Goal: Contribute content: Contribute content

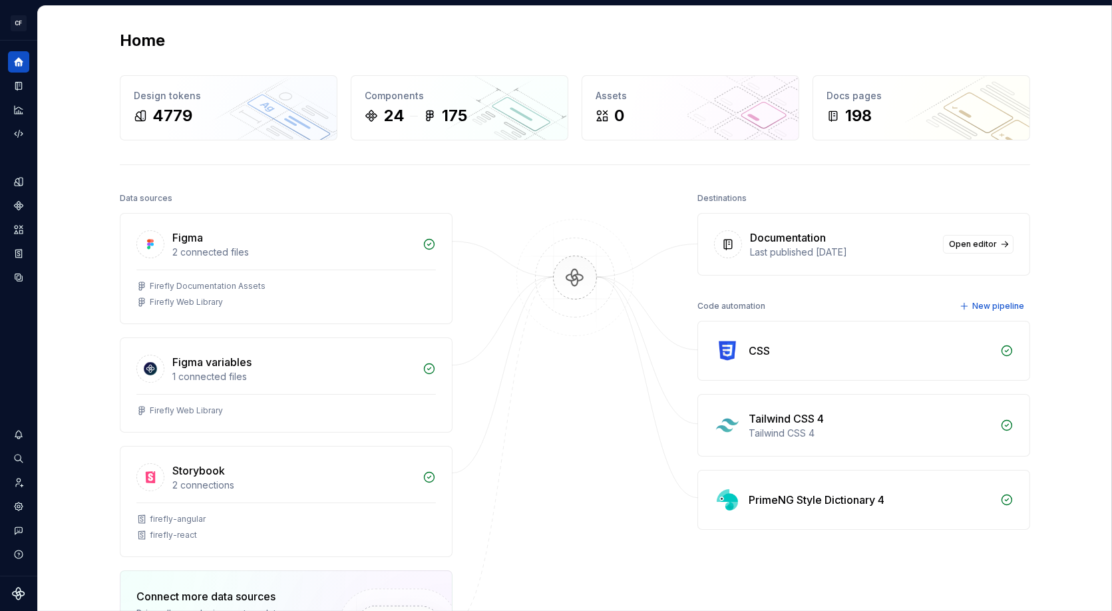
scroll to position [14, 0]
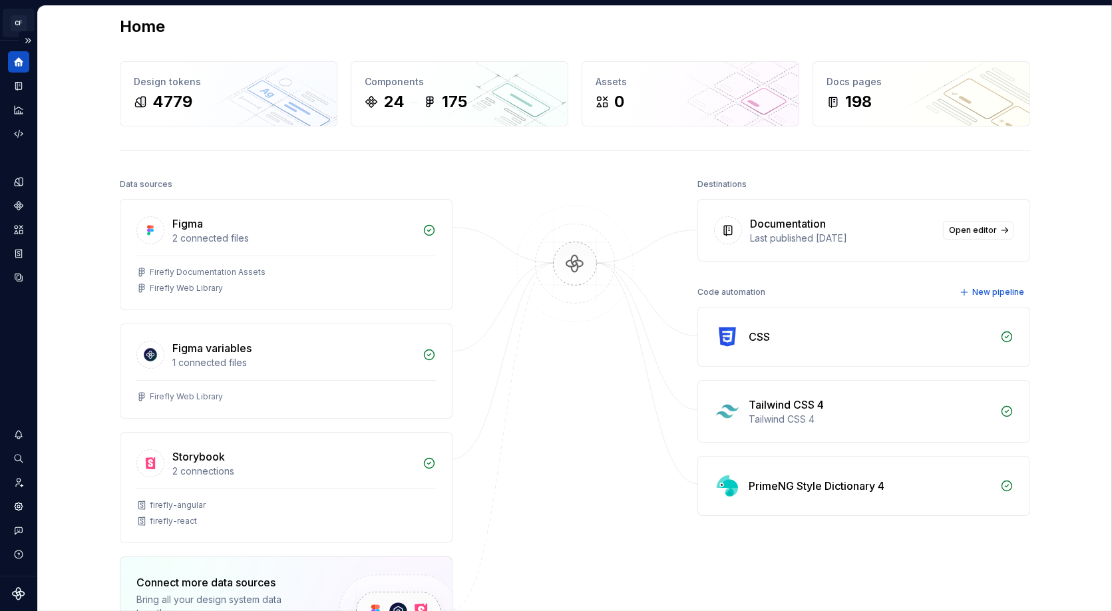
click at [16, 19] on html "CF Firefly Web JS Design system data Home Design tokens 4779 Components 24 175 …" at bounding box center [556, 305] width 1112 height 611
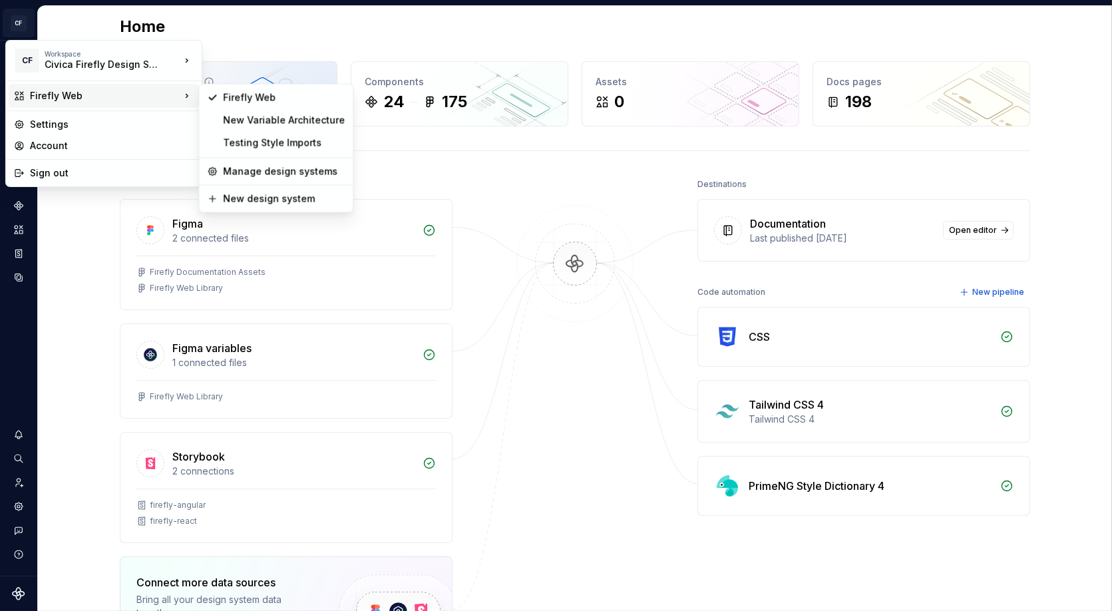
click at [222, 65] on html "CF Firefly Web JS Design system data Home Design tokens 4779 Components 24 175 …" at bounding box center [556, 305] width 1112 height 611
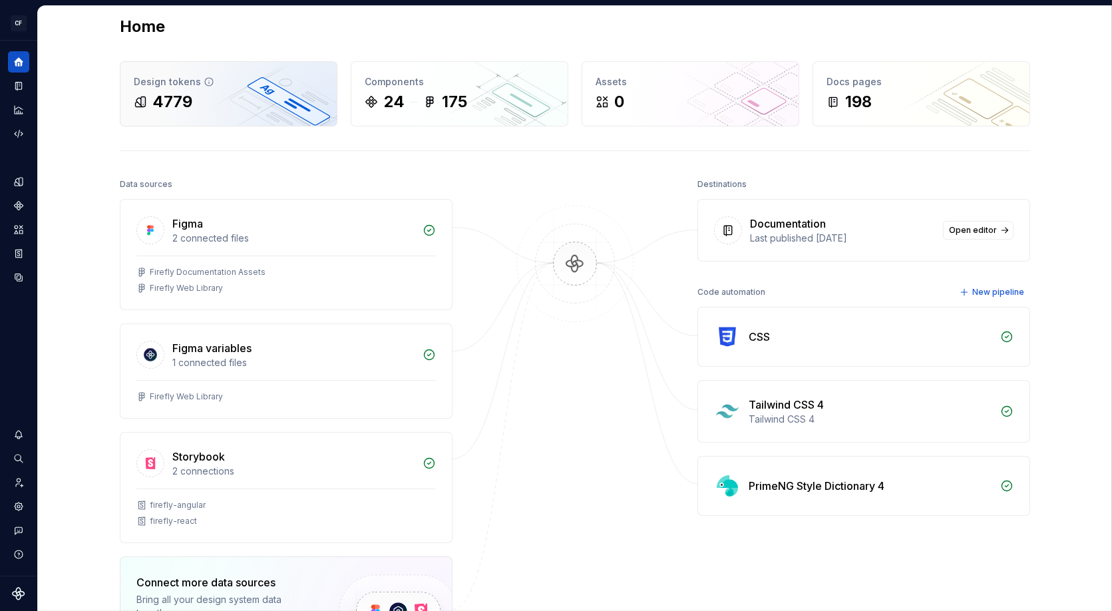
scroll to position [15, 0]
click at [12, 88] on div "Documentation" at bounding box center [18, 85] width 21 height 21
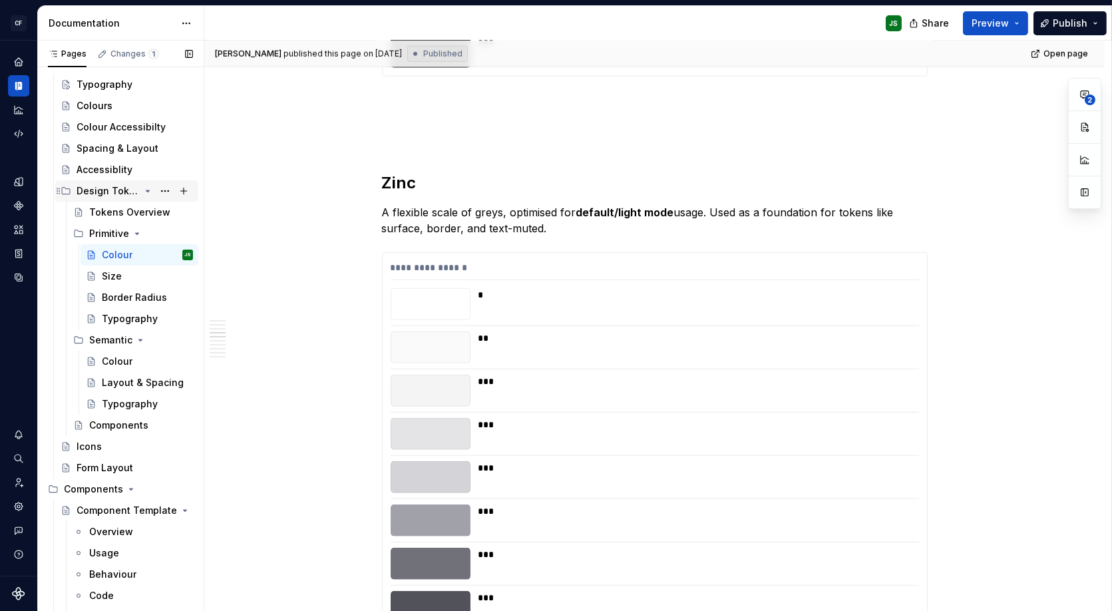
scroll to position [77, 0]
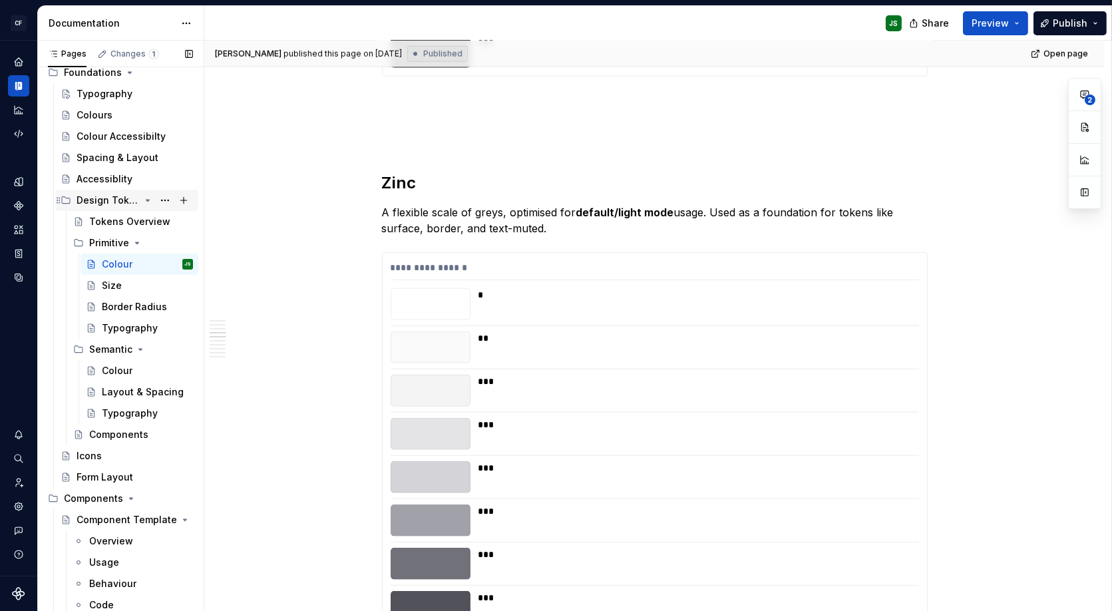
click at [114, 197] on div "Design Tokens" at bounding box center [108, 200] width 63 height 13
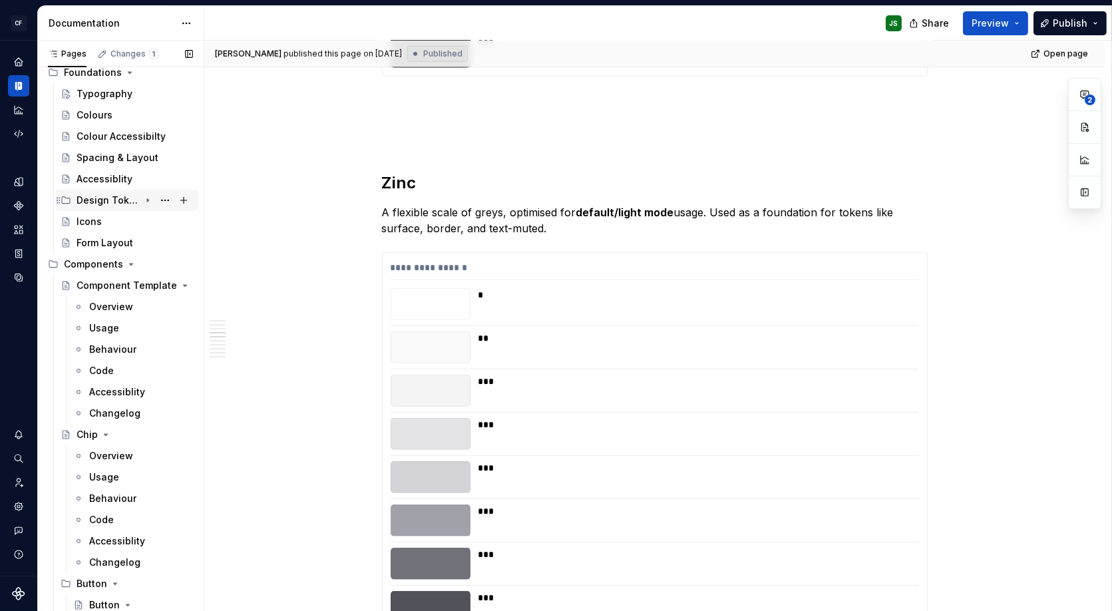
click at [114, 197] on div "Design Tokens" at bounding box center [108, 200] width 63 height 13
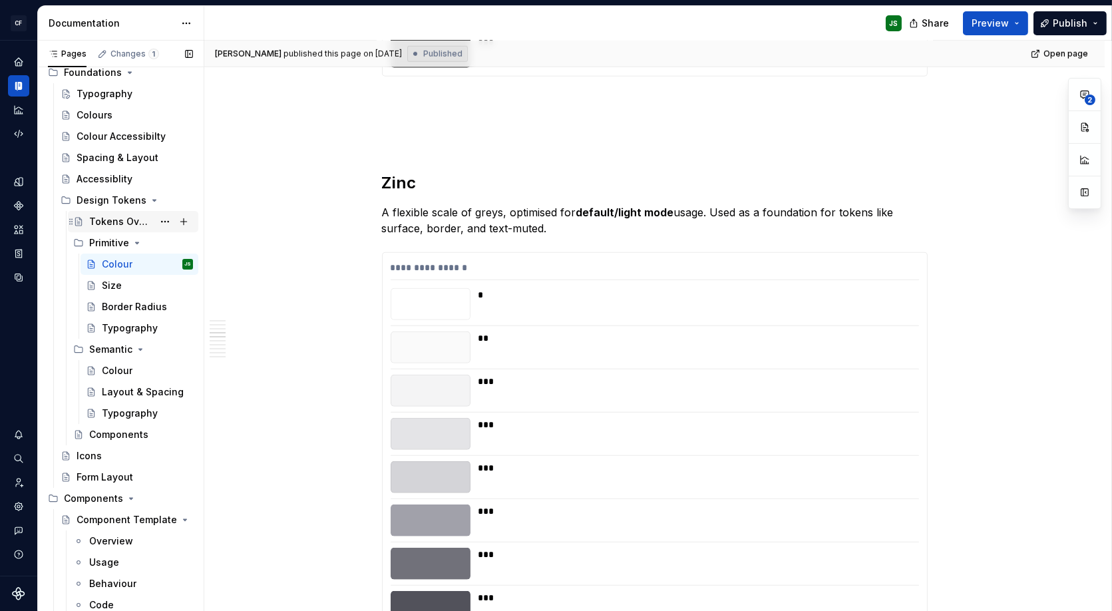
click at [107, 217] on div "Tokens Overview" at bounding box center [121, 221] width 64 height 13
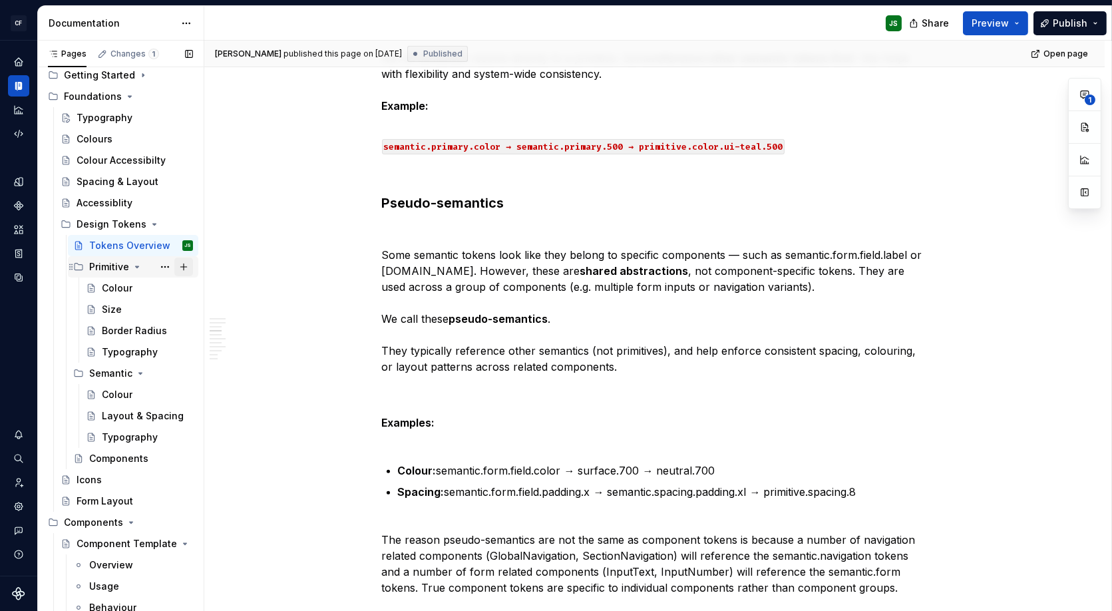
scroll to position [42, 0]
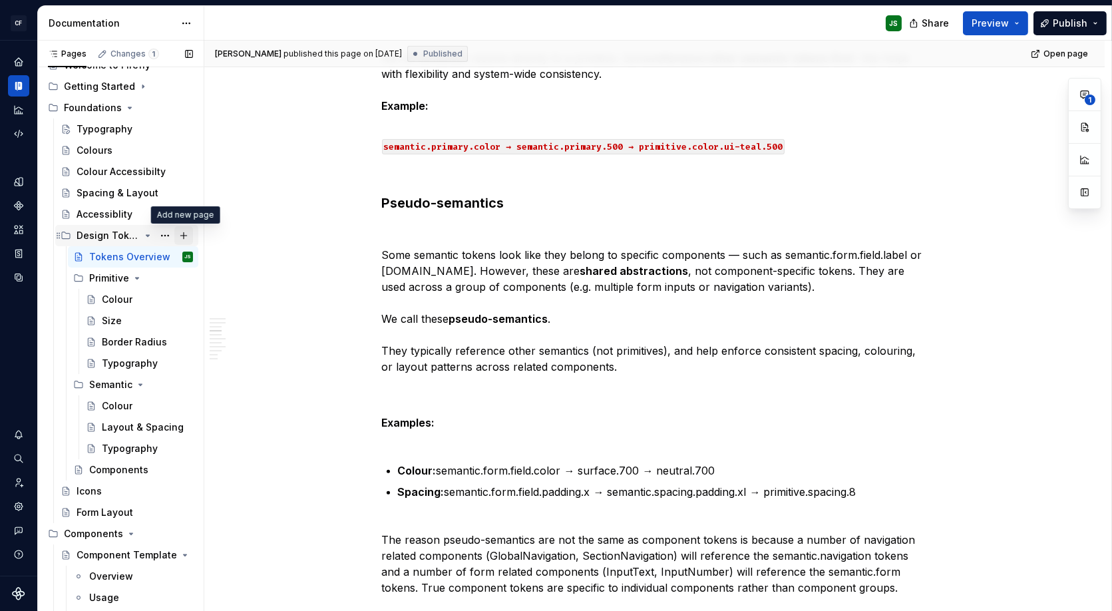
click at [184, 235] on button "Page tree" at bounding box center [183, 235] width 19 height 19
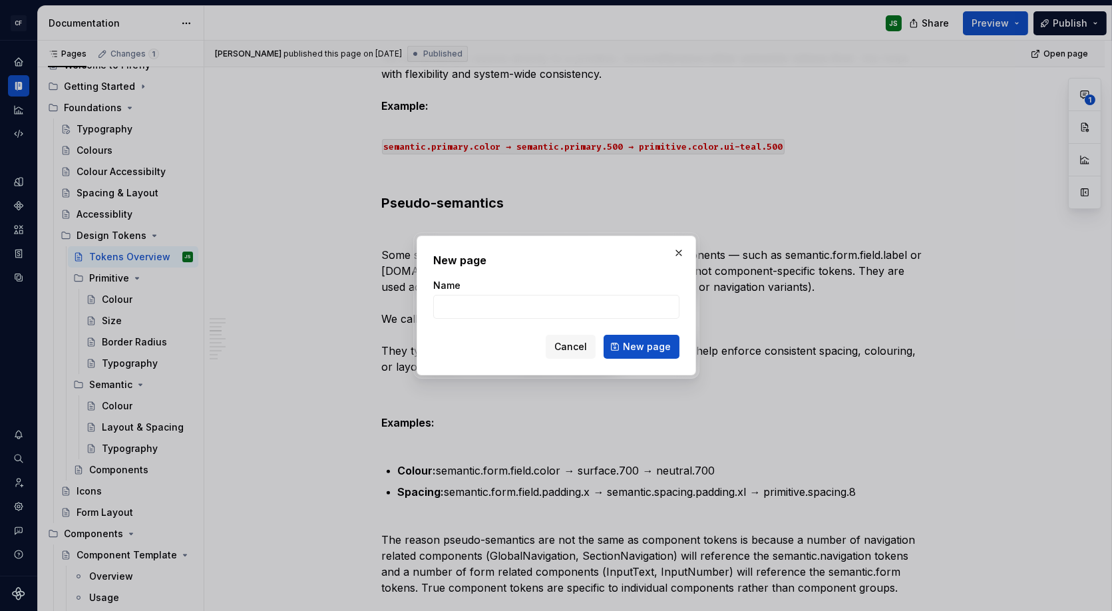
type textarea "*"
type input "Token Collections"
click button "New page" at bounding box center [641, 347] width 76 height 24
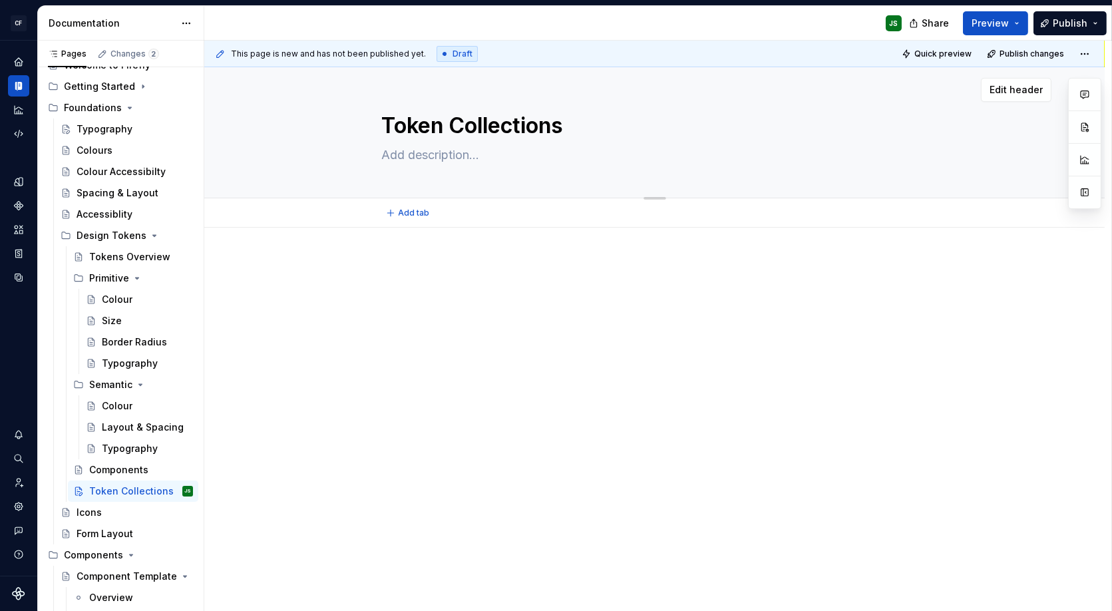
click at [399, 165] on div "Token Collections" at bounding box center [655, 132] width 546 height 130
type textarea "*"
type textarea "T"
type textarea "*"
type textarea "To"
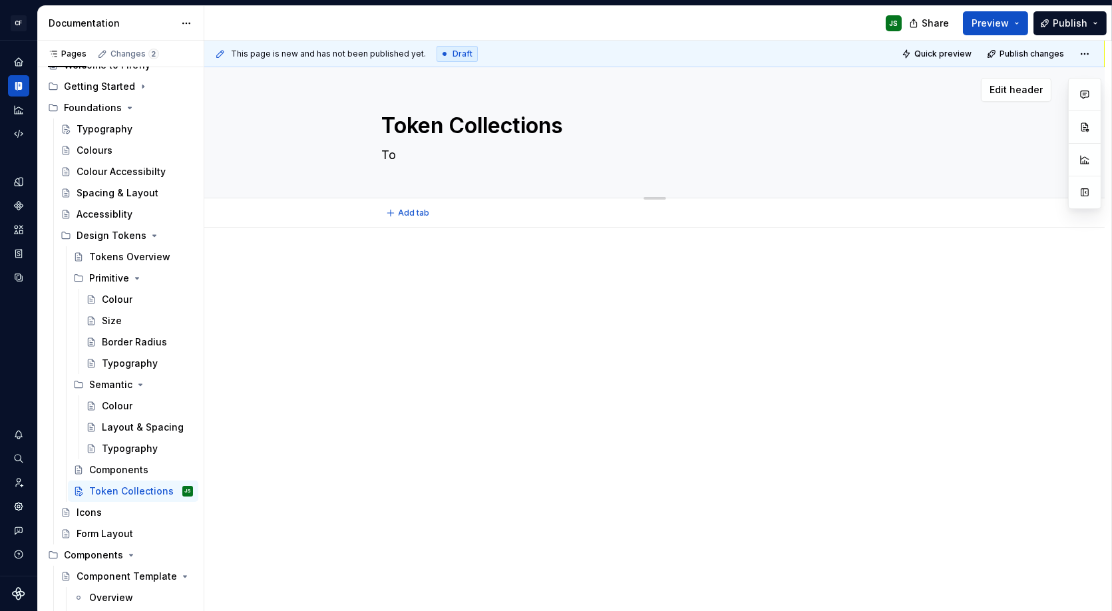
type textarea "*"
type textarea "Tok"
type textarea "*"
type textarea "Toke"
type textarea "*"
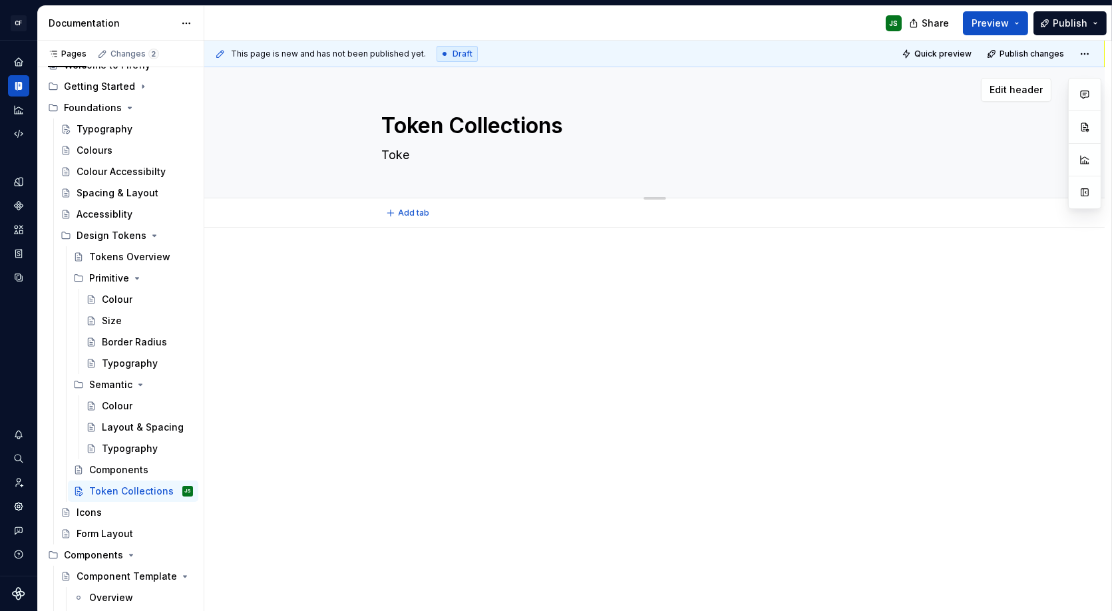
type textarea "Token"
type textarea "*"
type textarea "Tokens"
type textarea "*"
type textarea "Tokens"
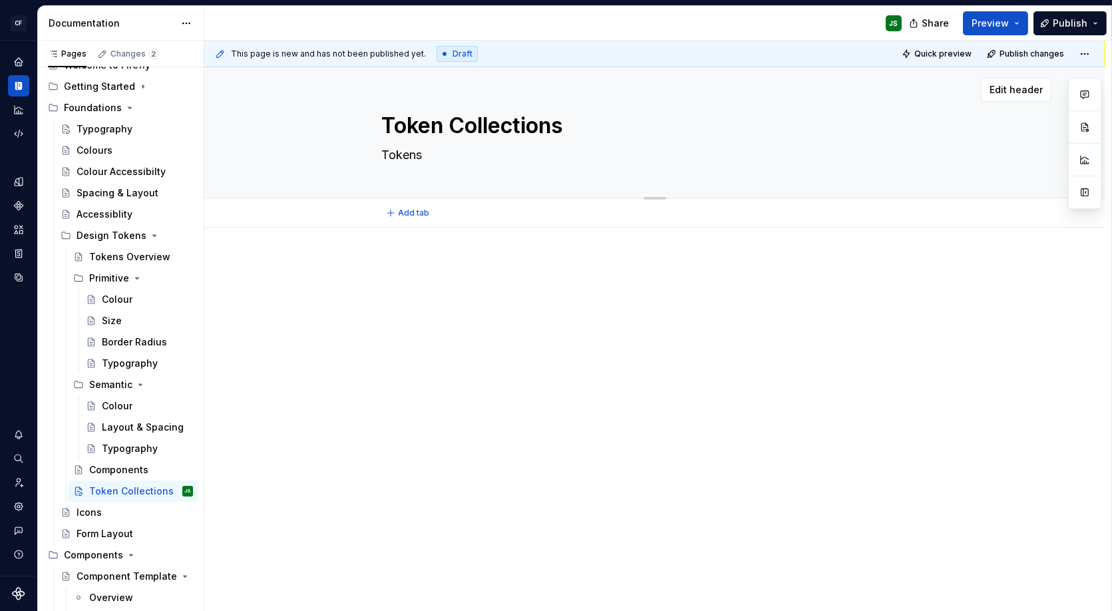
type textarea "*"
type textarea "Tokens h"
type textarea "*"
type textarea "Tokens hav"
type textarea "*"
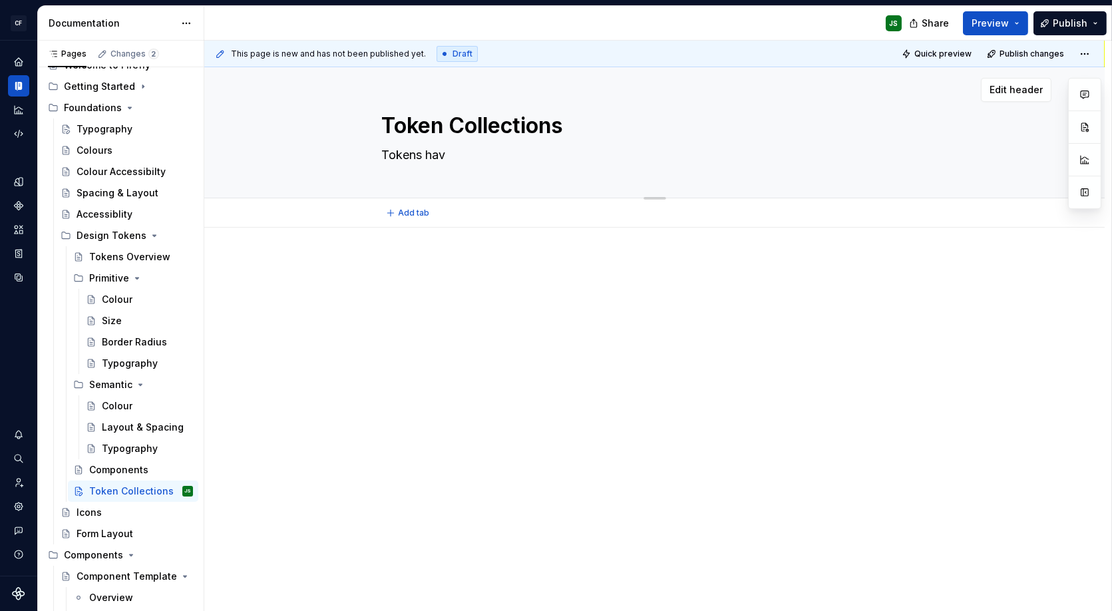
type textarea "Tokens have"
type textarea "*"
type textarea "Tokens have"
type textarea "*"
type textarea "Tokens have b"
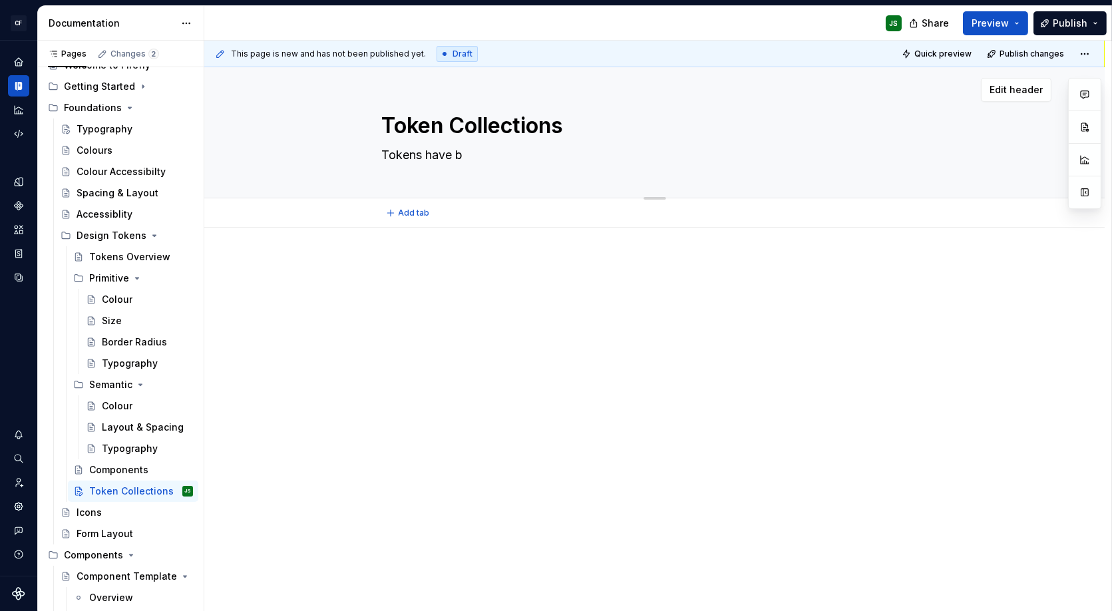
type textarea "*"
type textarea "Tokens have be"
type textarea "*"
type textarea "Tokens have bee"
type textarea "*"
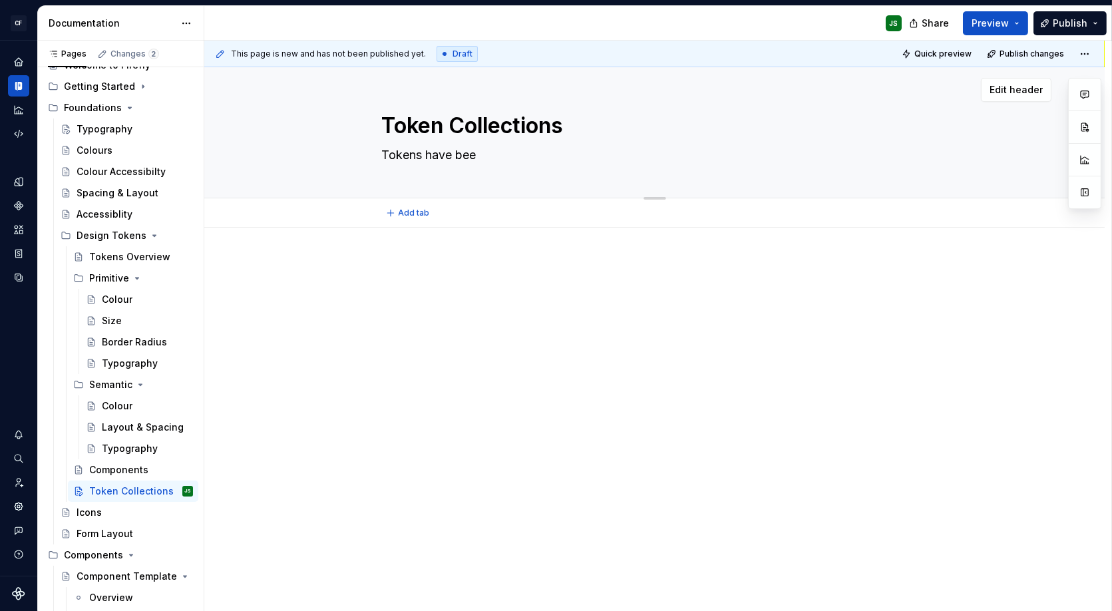
type textarea "Tokens have been"
type textarea "*"
type textarea "Tokens have been"
type textarea "*"
type textarea "Tokens have been c"
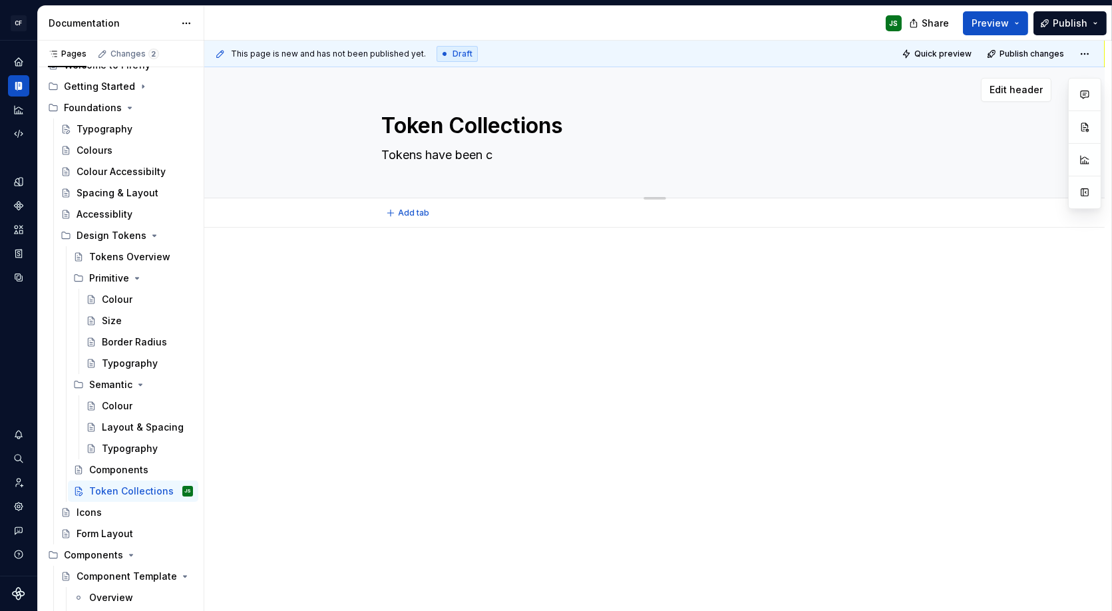
type textarea "*"
type textarea "Tokens have been co"
type textarea "*"
type textarea "Tokens have been con"
type textarea "*"
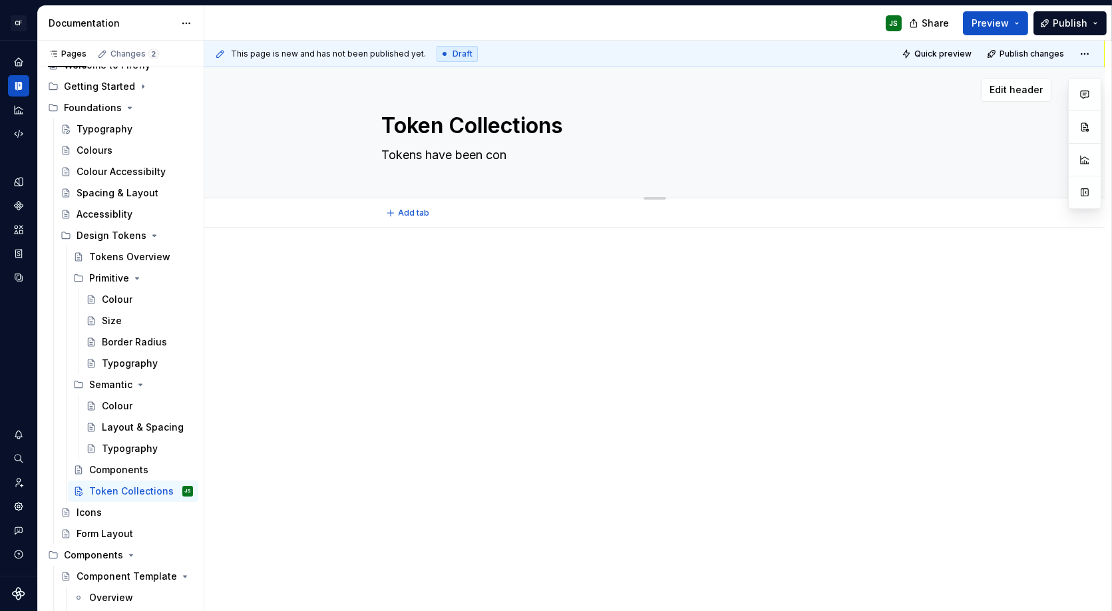
type textarea "Tokens have been conf"
type textarea "*"
type textarea "Tokens have been confi"
type textarea "*"
type textarea "Tokens have been config"
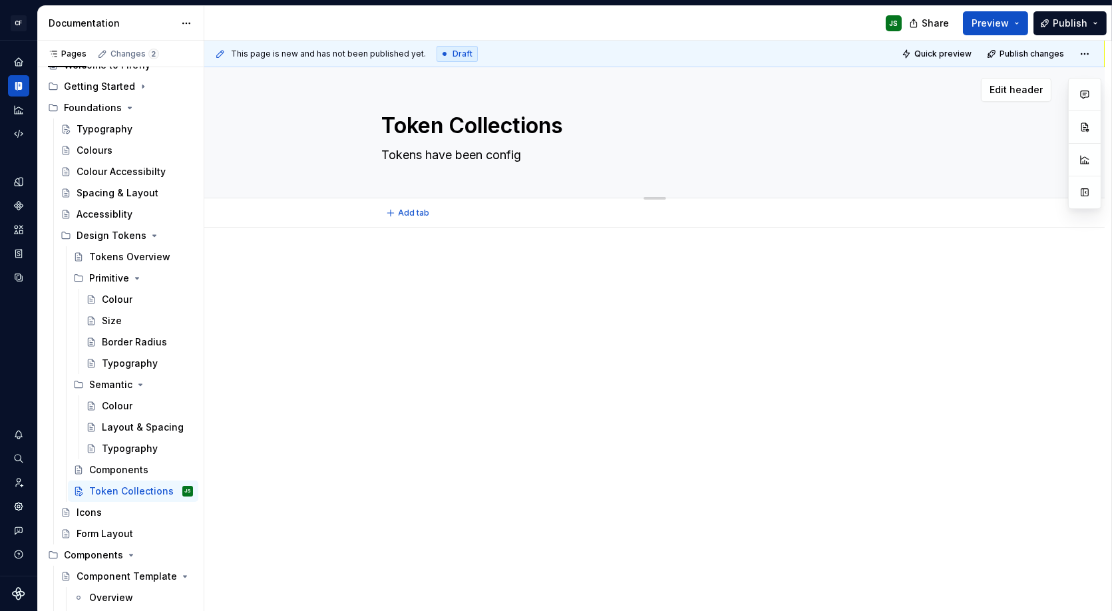
type textarea "*"
type textarea "Tokens have been configu"
type textarea "*"
type textarea "Tokens have been configur"
type textarea "*"
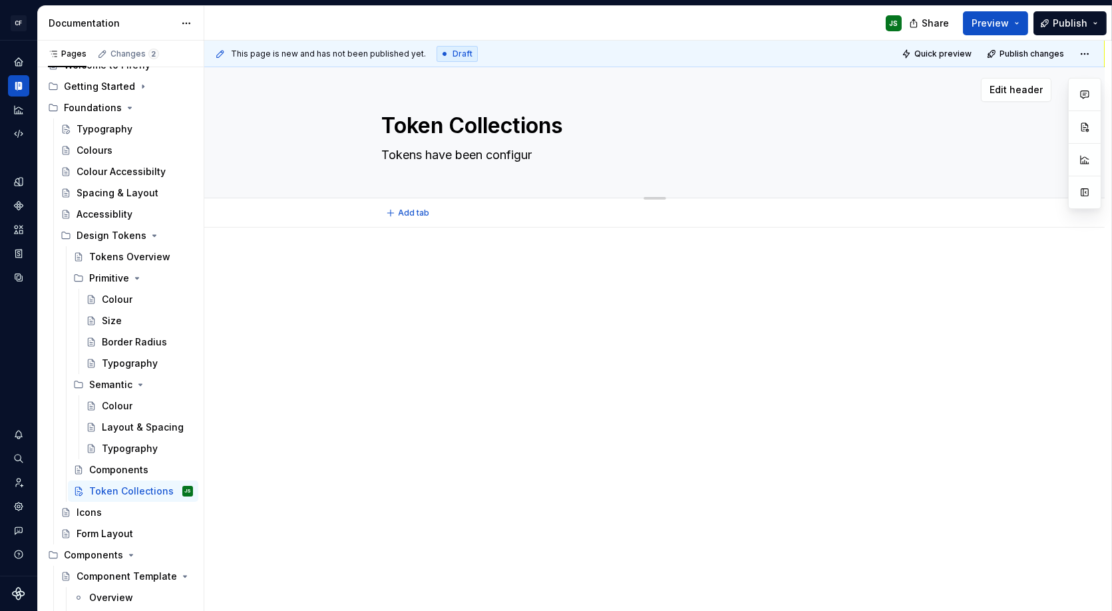
type textarea "Tokens have been configure"
type textarea "*"
type textarea "Tokens have been configured"
type textarea "*"
type textarea "Tokens have been configured i"
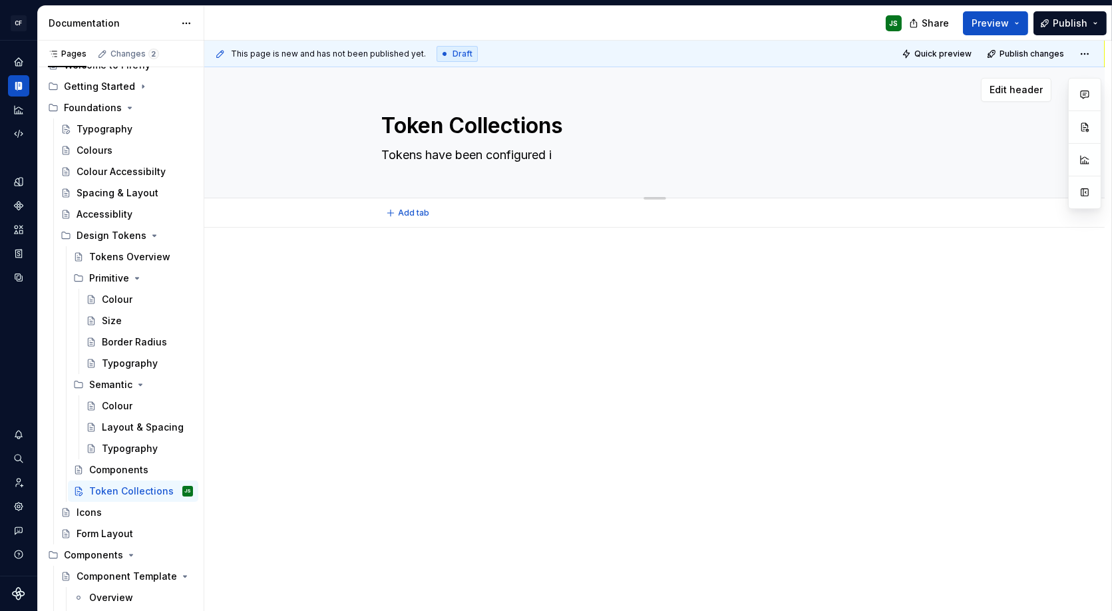
type textarea "*"
type textarea "Tokens have been configured in"
type textarea "*"
type textarea "Tokens have been configured ina"
type textarea "*"
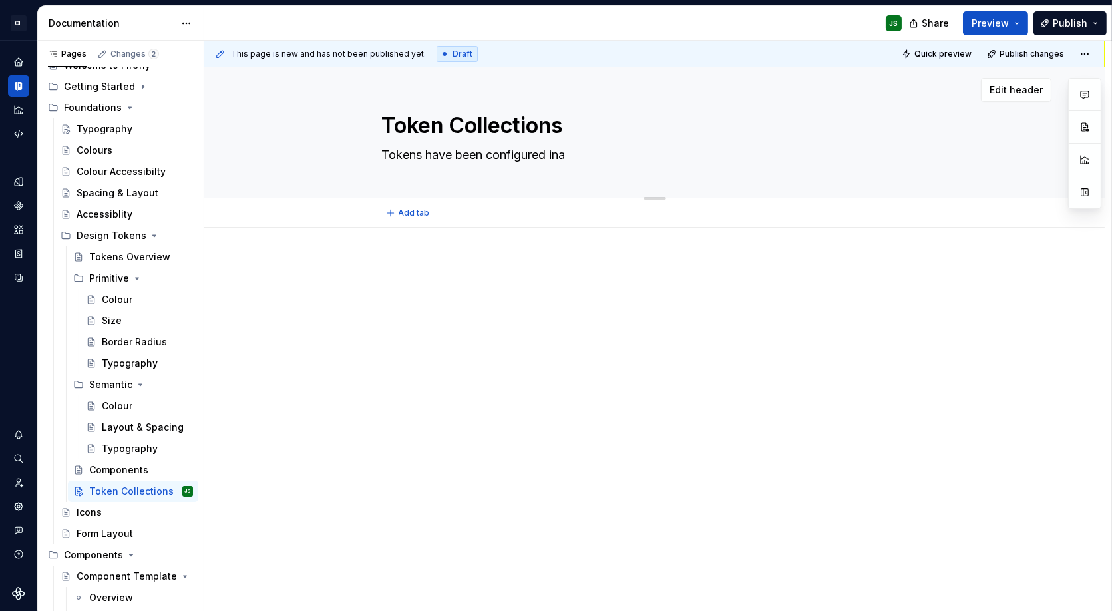
type textarea "Tokens have been configured in"
type textarea "*"
type textarea "Tokens have been configured in"
type textarea "*"
type textarea "Tokens have been configured in a"
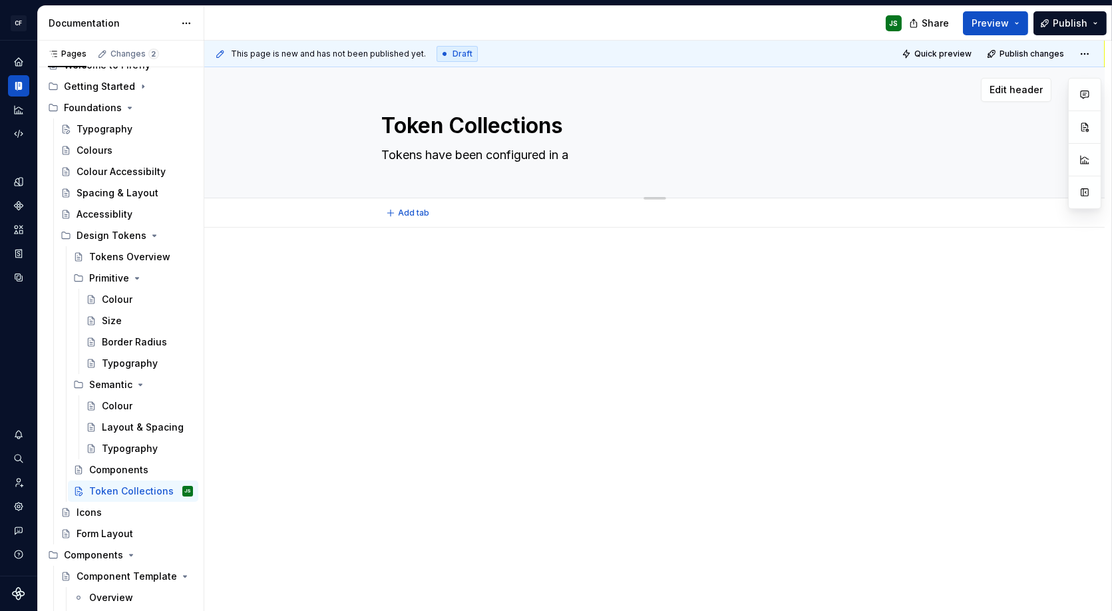
type textarea "*"
type textarea "Tokens have been configured in a"
type textarea "*"
type textarea "Tokens have been configured in a w"
type textarea "*"
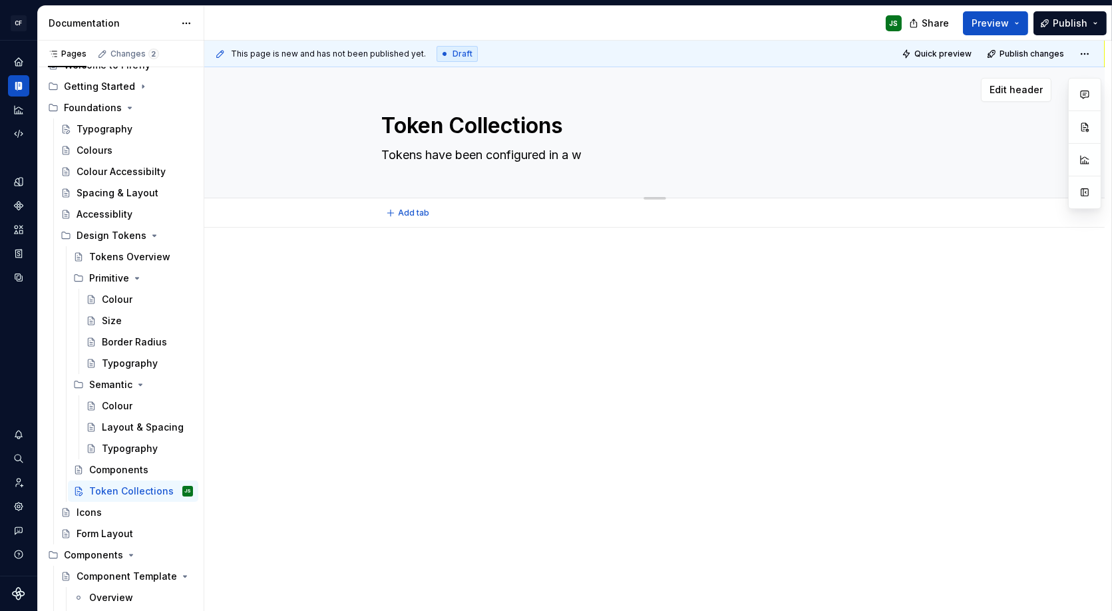
type textarea "Tokens have been configured in a wa"
type textarea "*"
type textarea "Tokens have been configured in a way"
type textarea "*"
type textarea "Tokens have been configured in a way"
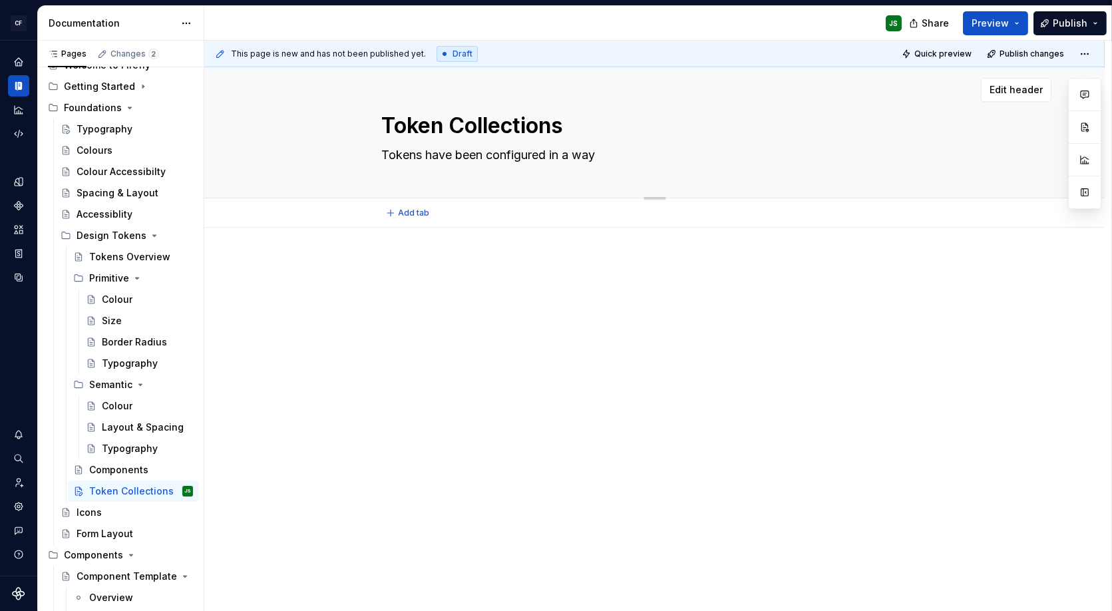
type textarea "*"
type textarea "Tokens have been configured in a way t"
type textarea "*"
type textarea "Tokens have been configured in a way to"
type textarea "*"
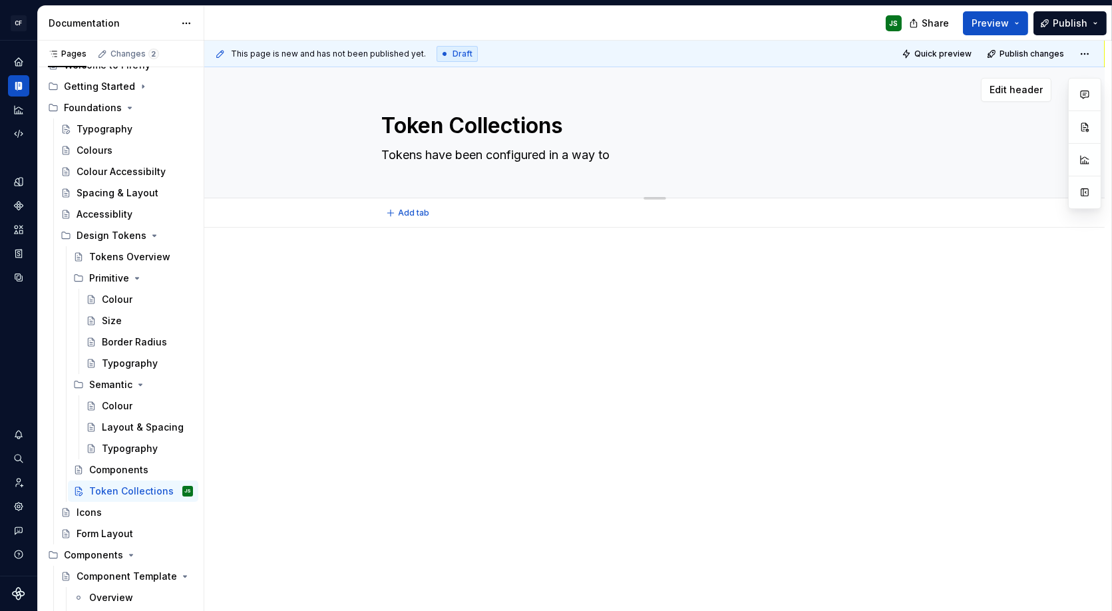
type textarea "Tokens have been configured in a way to"
type textarea "*"
type textarea "Tokens have been configured in a way to g"
type textarea "*"
type textarea "Tokens have been configured in a way to gi"
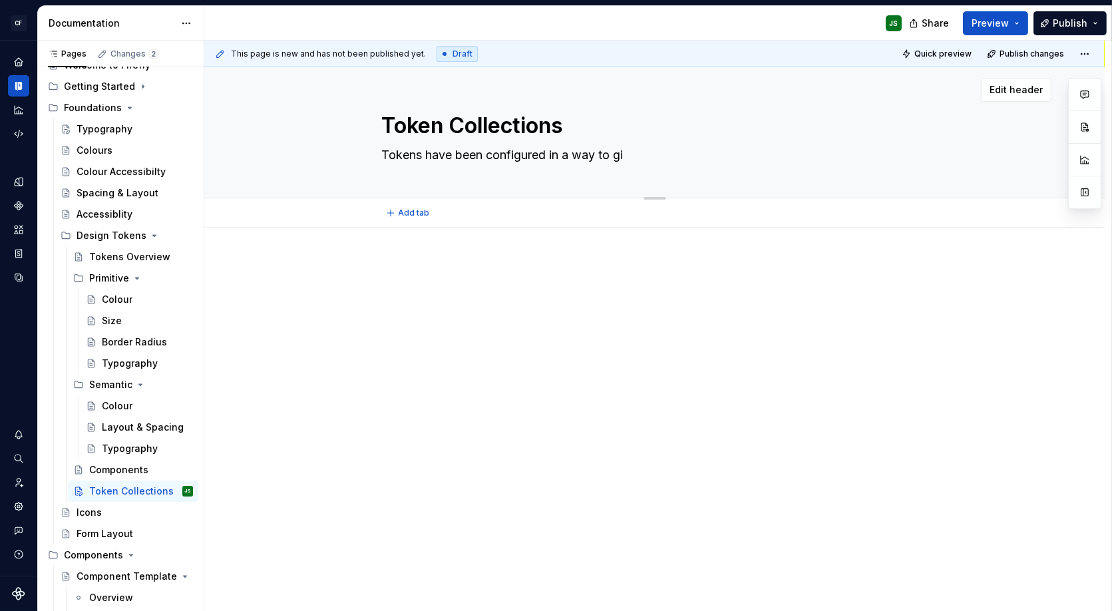
type textarea "*"
type textarea "Tokens have been configured in a way to giv"
type textarea "*"
type textarea "Tokens have been configured in a way to give"
type textarea "*"
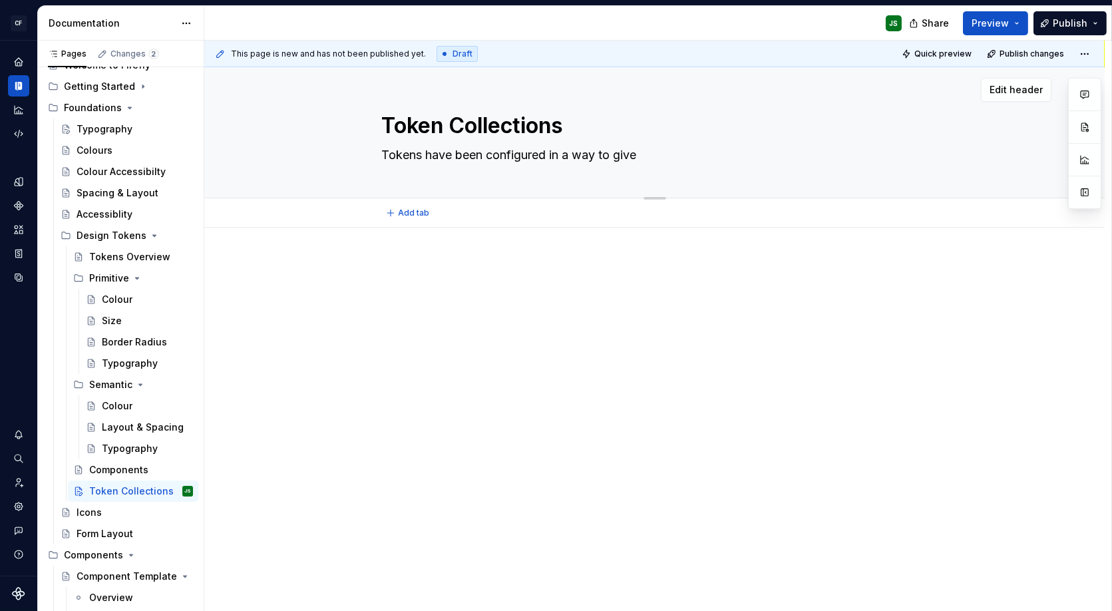
type textarea "Tokens have been configured in a way to give"
type textarea "*"
type textarea "Tokens have been configured in a way to give u"
type textarea "*"
type textarea "Tokens have been configured in a way to give us"
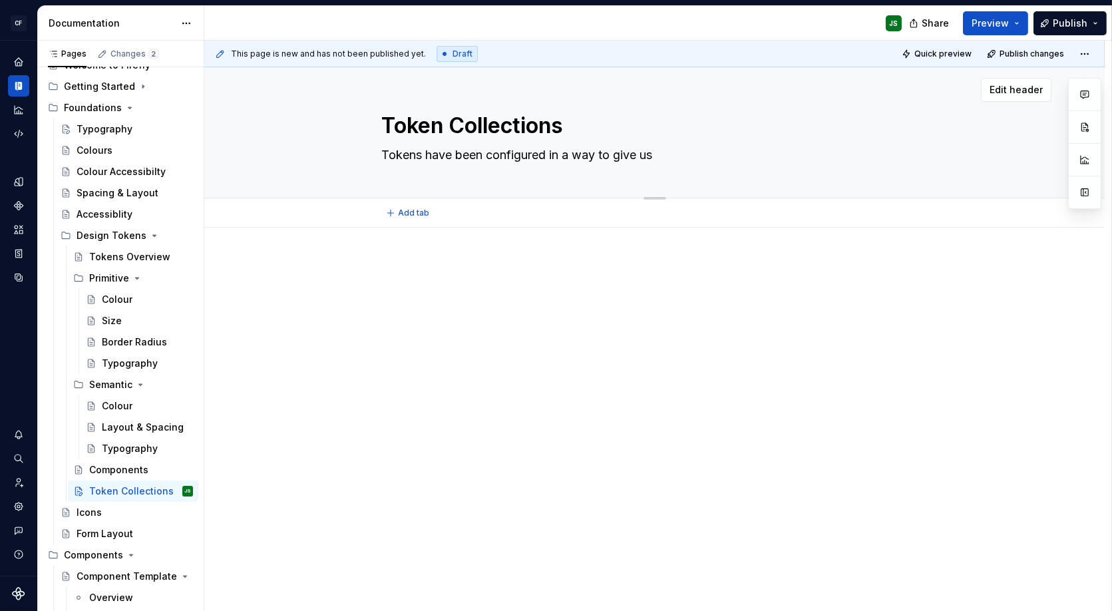
type textarea "*"
type textarea "Tokens have been configured in a way to give us"
type textarea "*"
type textarea "Tokens have been configured in a way to give us l"
type textarea "*"
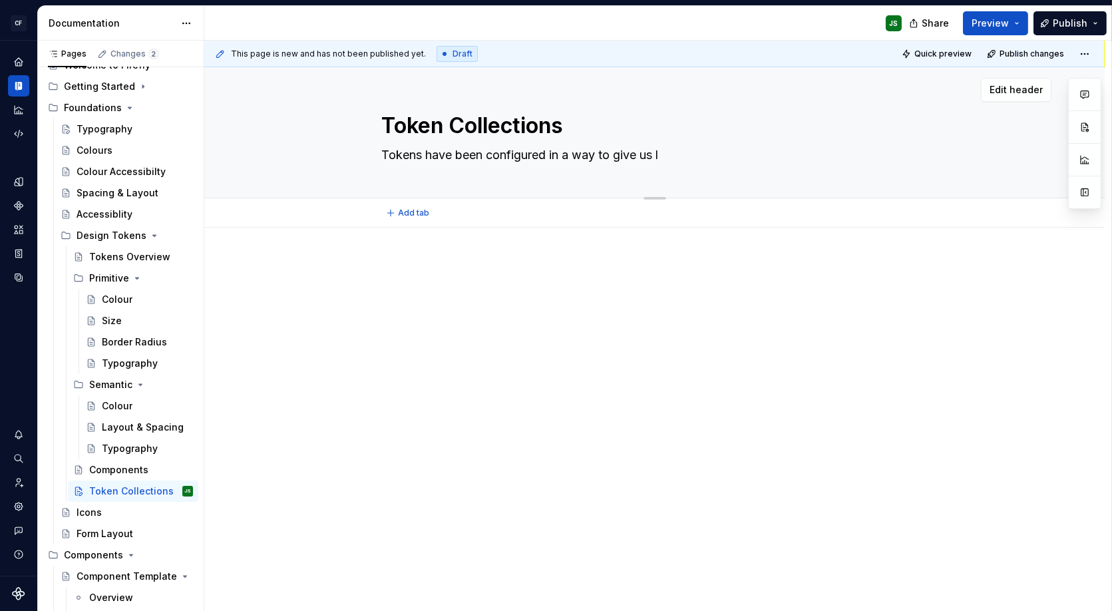
type textarea "Tokens have been configured in a way to give us li"
type textarea "*"
type textarea "Tokens have been configured in a way to give us lig"
type textarea "*"
type textarea "Tokens have been configured in a way to give us ligh"
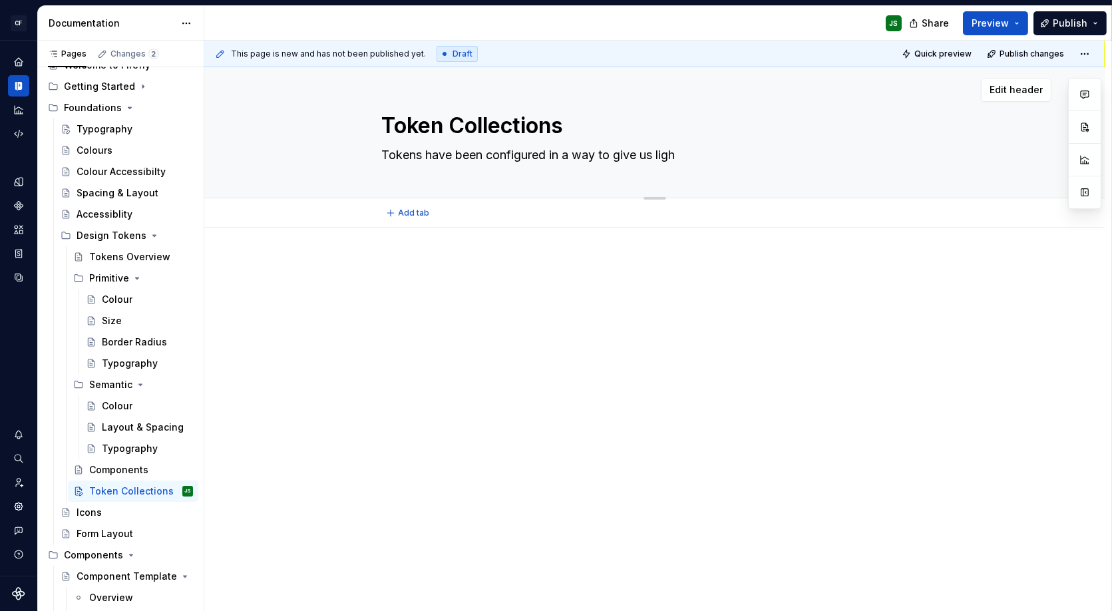
type textarea "*"
type textarea "Tokens have been configured in a way to give us light"
type textarea "*"
type textarea "Tokens have been configured in a way to give us light a"
type textarea "*"
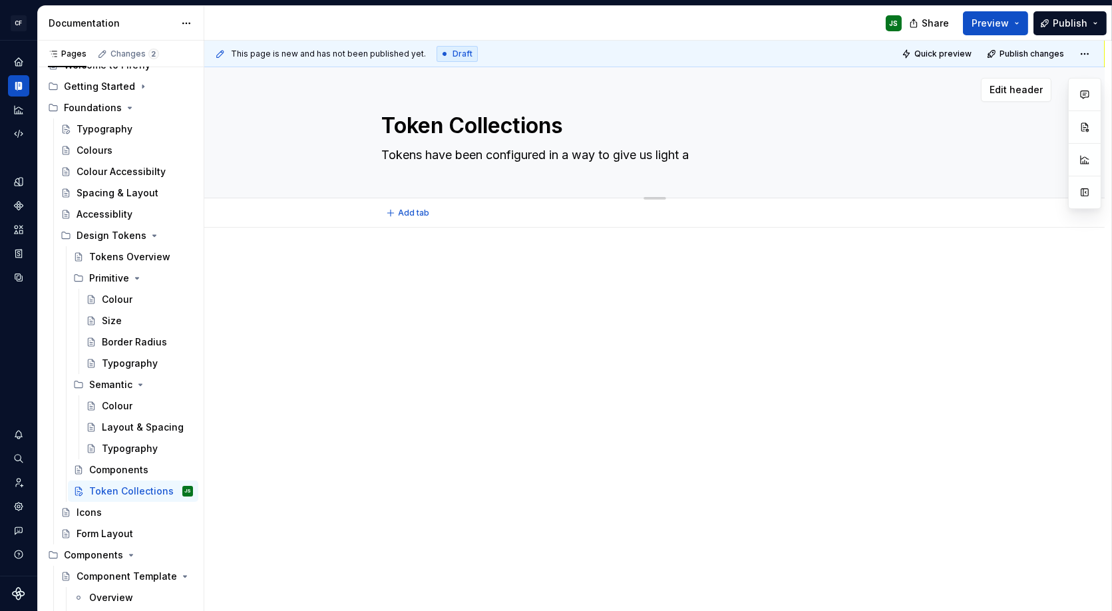
type textarea "Tokens have been configured in a way to give us light an"
type textarea "*"
type textarea "Tokens have been configured in a way to give us light and"
type textarea "*"
type textarea "Tokens have been configured in a way to give us light and"
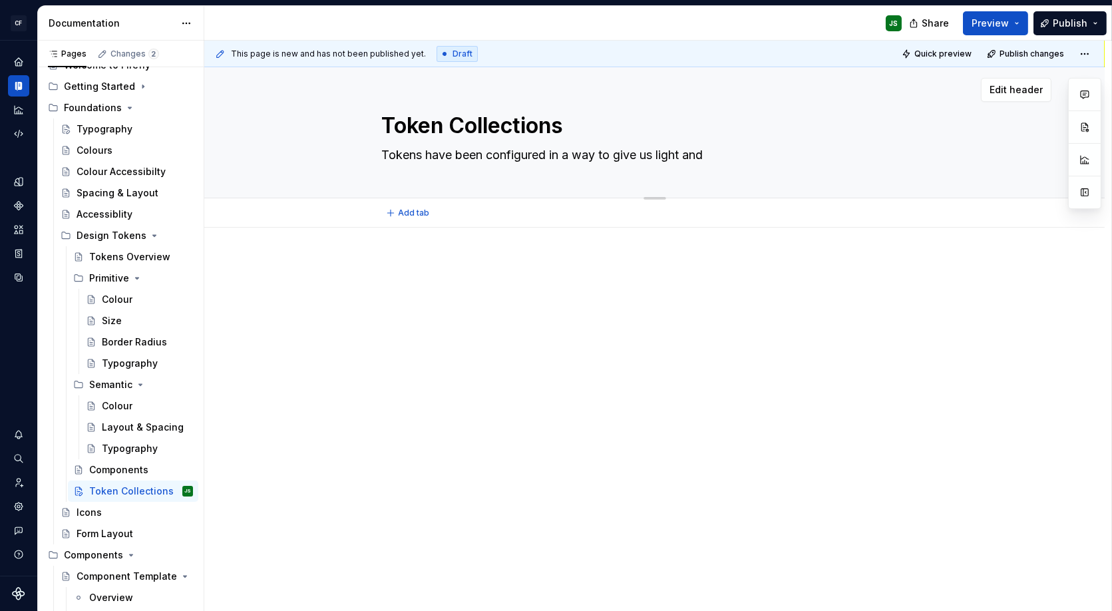
type textarea "*"
type textarea "Tokens have been configured in a way to give us light and d"
type textarea "*"
type textarea "Tokens have been configured in a way to give us light and da"
type textarea "*"
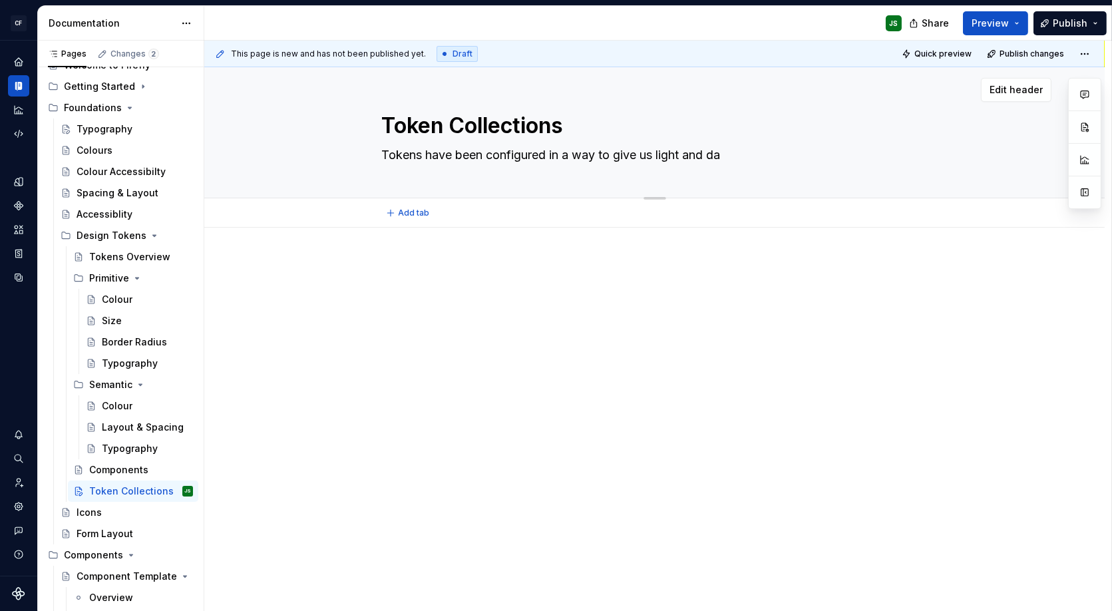
type textarea "Tokens have been configured in a way to give us light and dar"
type textarea "*"
type textarea "Tokens have been configured in a way to give us light and dark"
type textarea "*"
type textarea "Tokens have been configured in a way to give us light and dark"
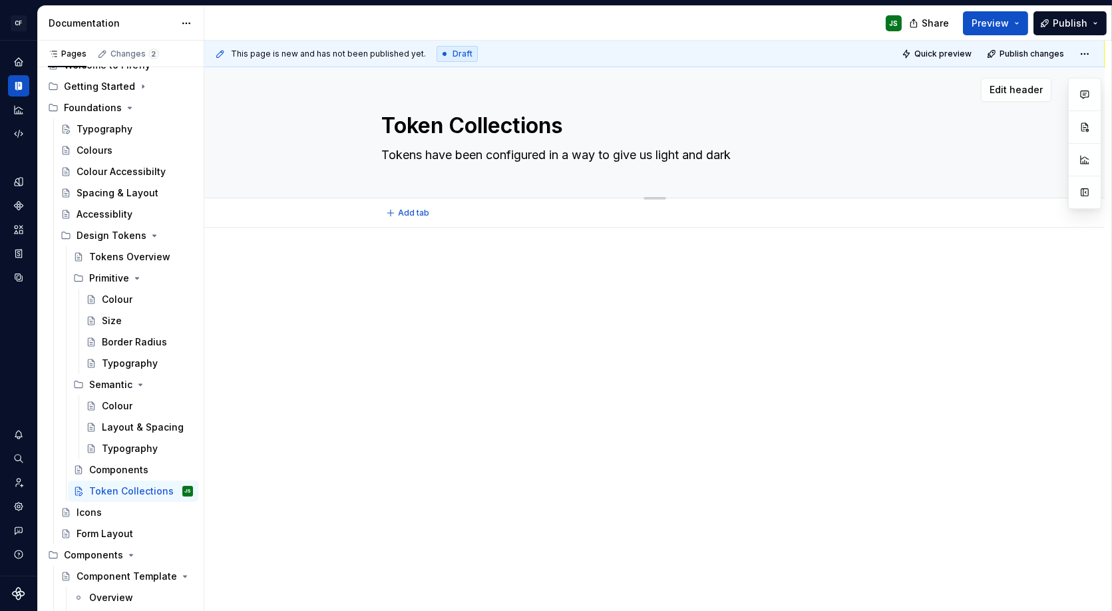
type textarea "*"
type textarea "Tokens have been configured in a way to give us light and dark t"
type textarea "*"
type textarea "Tokens have been configured in a way to give us light and dark th"
type textarea "*"
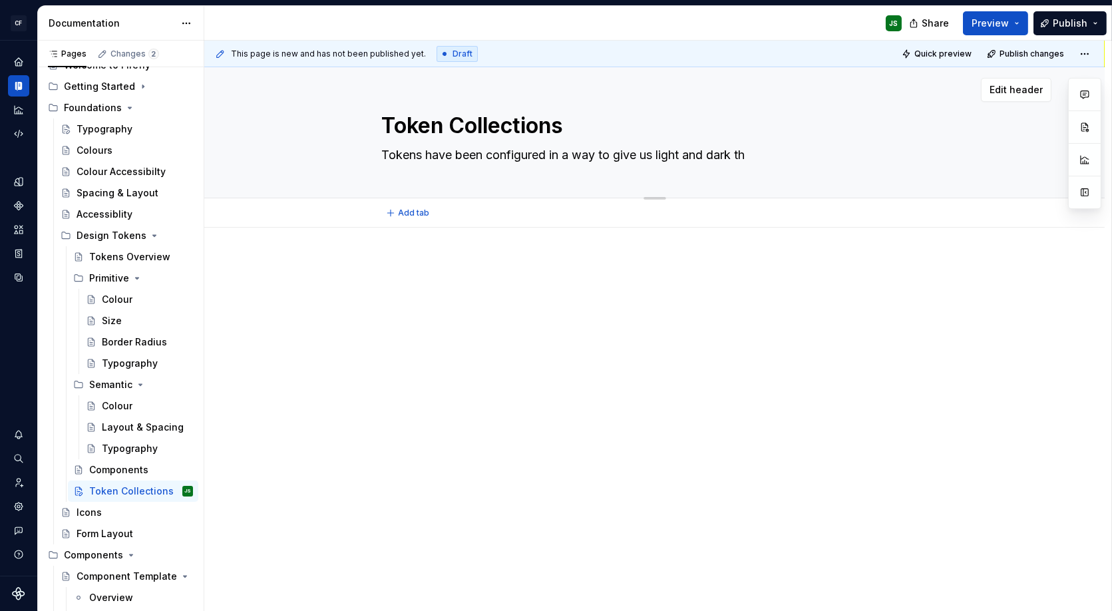
type textarea "Tokens have been configured in a way to give us light and dark the"
type textarea "*"
type textarea "Tokens have been configured in a way to give us light and dark them"
type textarea "*"
type textarea "Tokens have been configured in a way to give us light and dark themi"
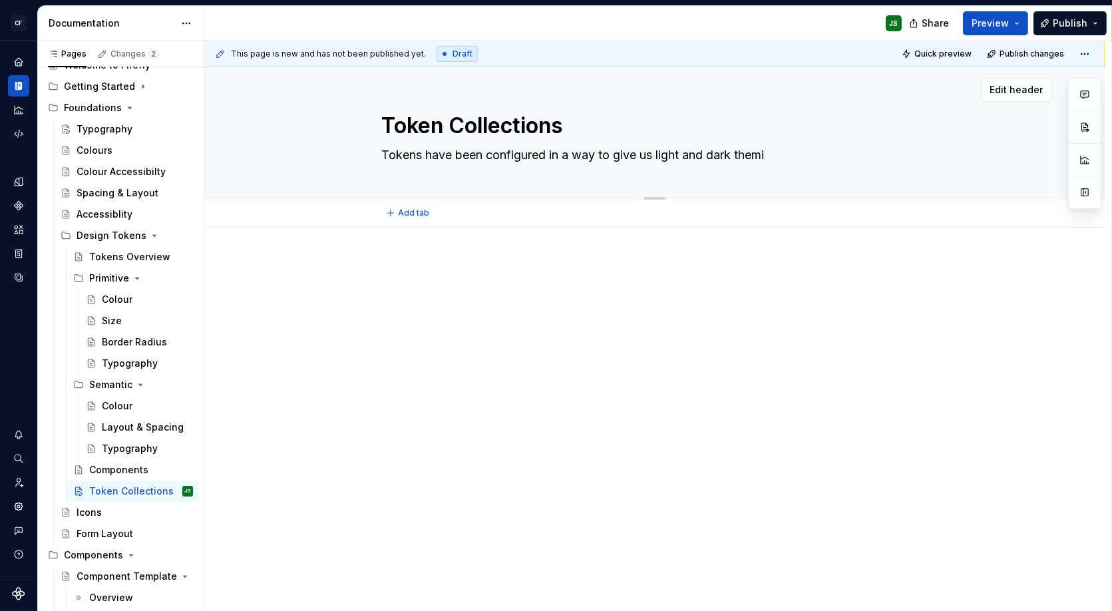
type textarea "*"
type textarea "Tokens have been configured in a way to give us light and dark themin"
type textarea "*"
type textarea "Tokens have been configured in a way to give us light and dark theming"
type textarea "*"
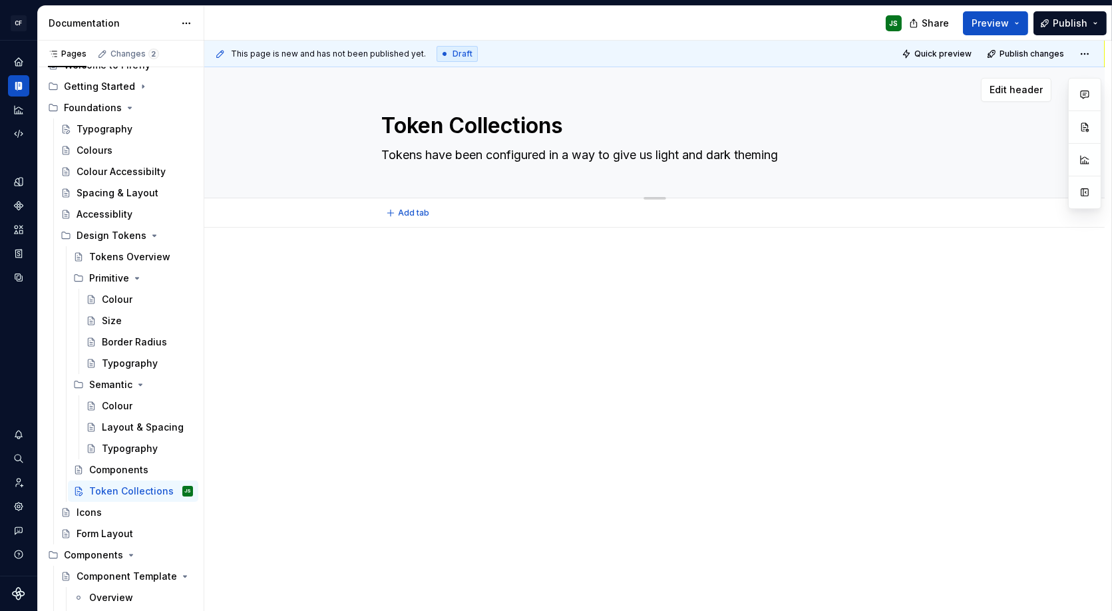
type textarea "Tokens have been configured in a way to give us light and dark theming"
type textarea "*"
type textarea "Tokens have been configured in a way to give us light and dark theming"
type textarea "*"
type textarea "Tokens have been configured in a way to give us light and dark theming,"
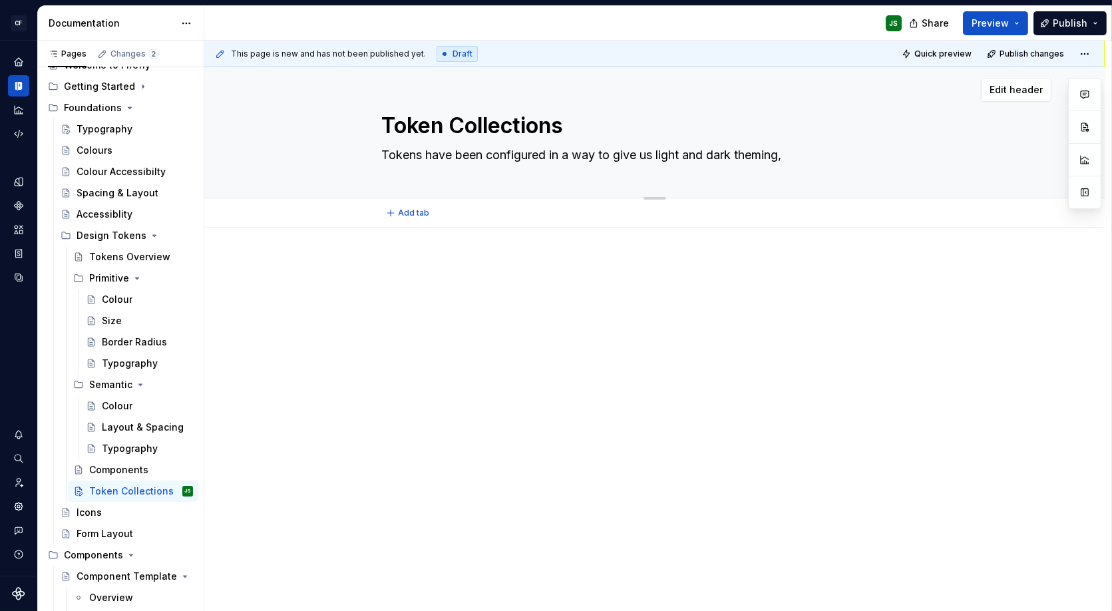
type textarea "*"
type textarea "Tokens have been configured in a way to give us light and dark theming,"
type textarea "*"
type textarea "Tokens have been configured in a way to give us light and dark theming, b"
type textarea "*"
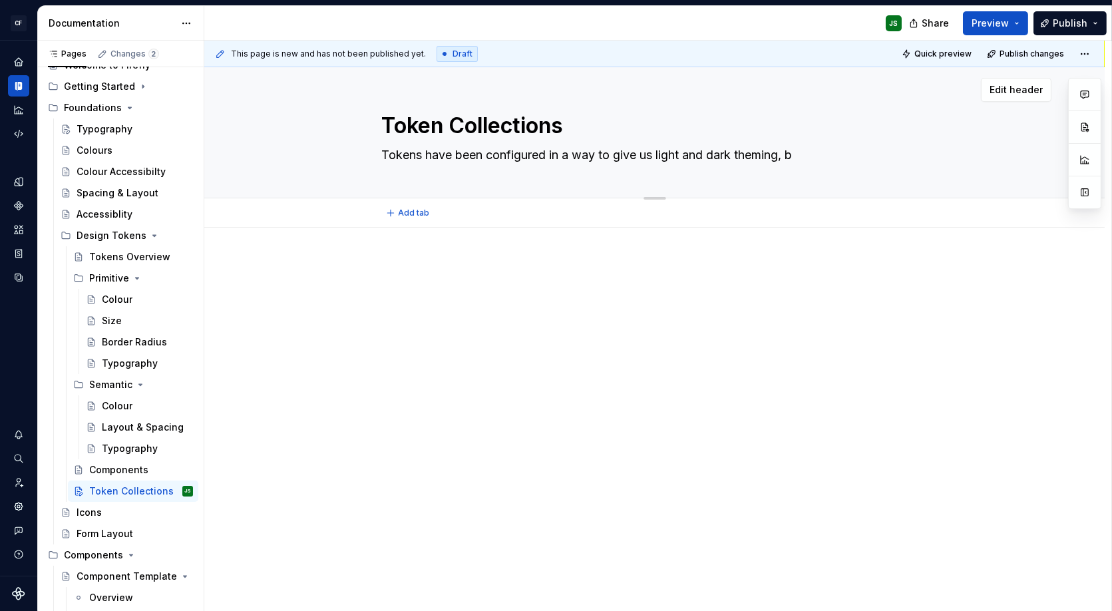
type textarea "Tokens have been configured in a way to give us light and dark theming, br"
type textarea "*"
type textarea "Tokens have been configured in a way to give us light and dark theming, bra"
type textarea "*"
type textarea "Tokens have been configured in a way to give us light and dark theming, bran"
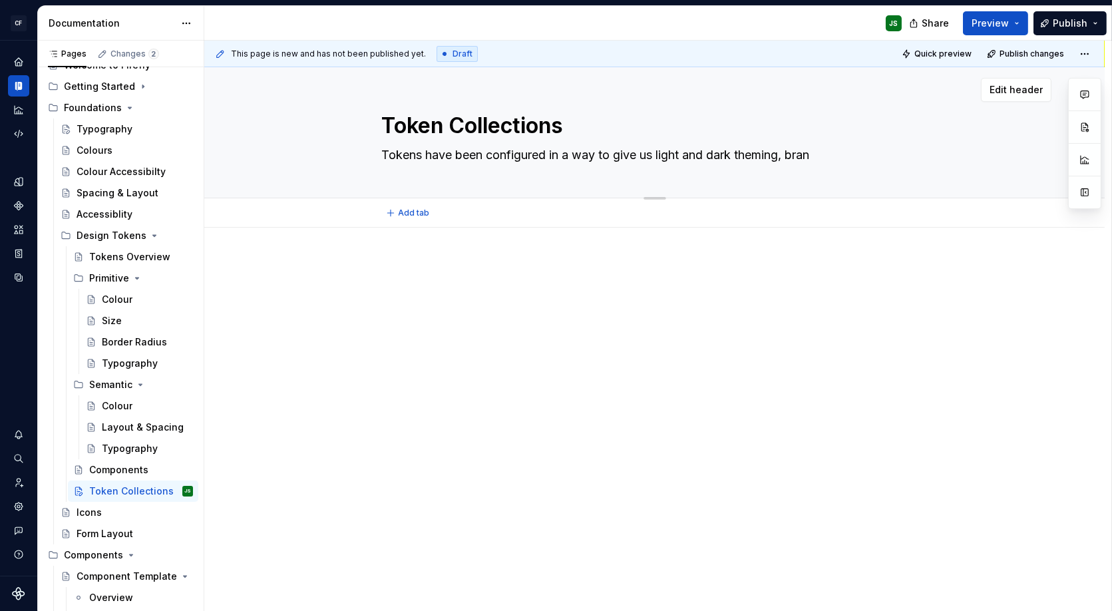
type textarea "*"
type textarea "Tokens have been configured in a way to give us light and dark theming, brand"
type textarea "*"
type textarea "Tokens have been configured in a way to give us light and dark theming, brand"
type textarea "*"
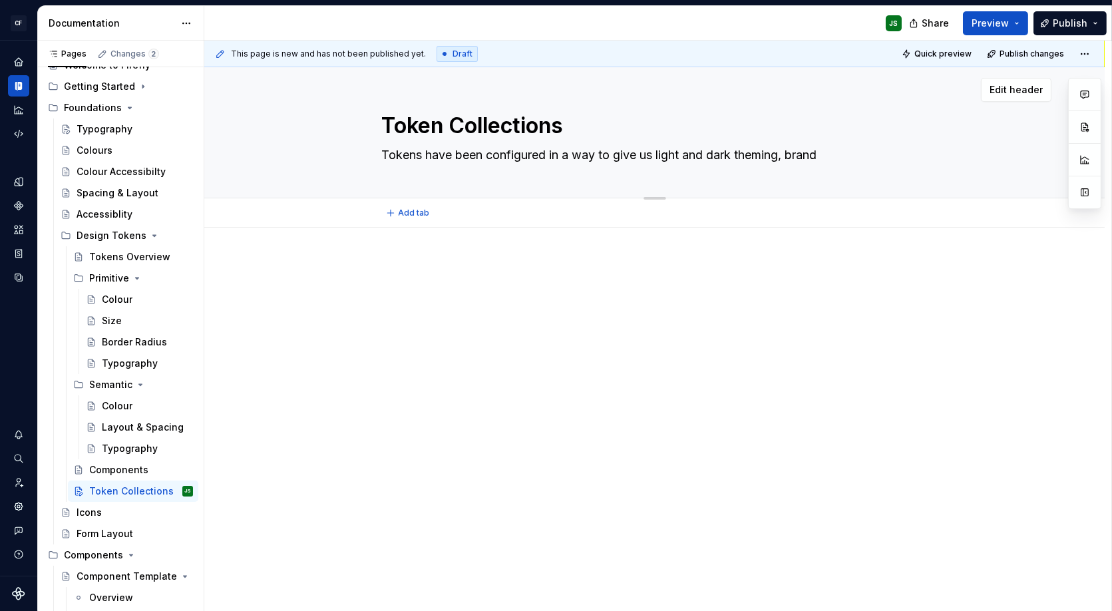
type textarea "Tokens have been configured in a way to give us light and dark theming, brand d"
type textarea "*"
type textarea "Tokens have been configured in a way to give us light and dark theming, brand di"
type textarea "*"
type textarea "Tokens have been configured in a way to give us light and dark theming, brand d…"
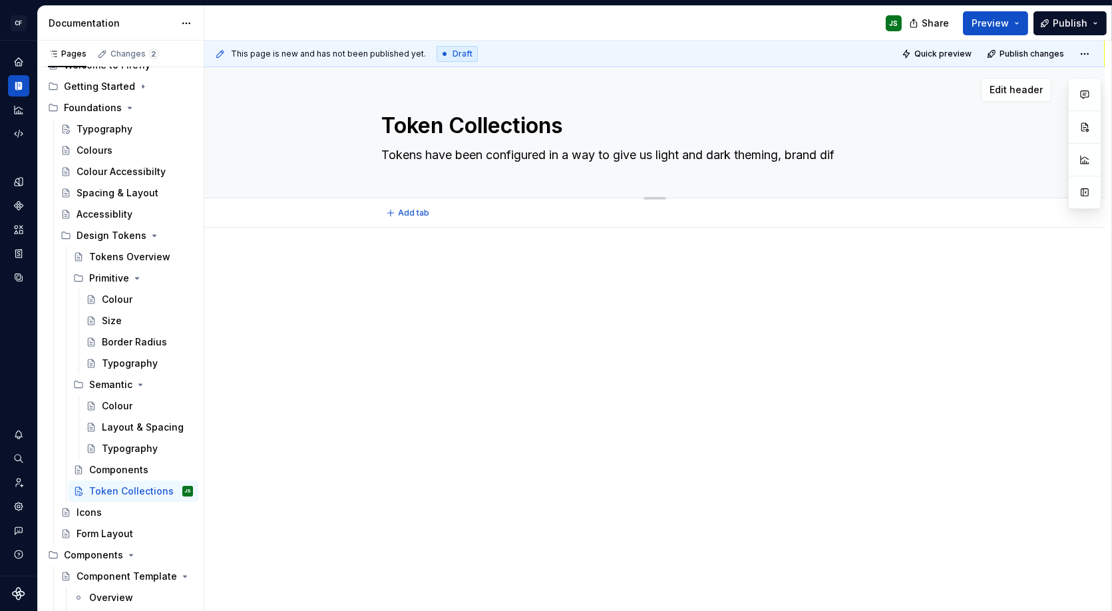
type textarea "*"
type textarea "Tokens have been configured in a way to give us light and dark theming, brand d…"
type textarea "*"
type textarea "Tokens have been configured in a way to give us light and dark theming, brand d…"
type textarea "*"
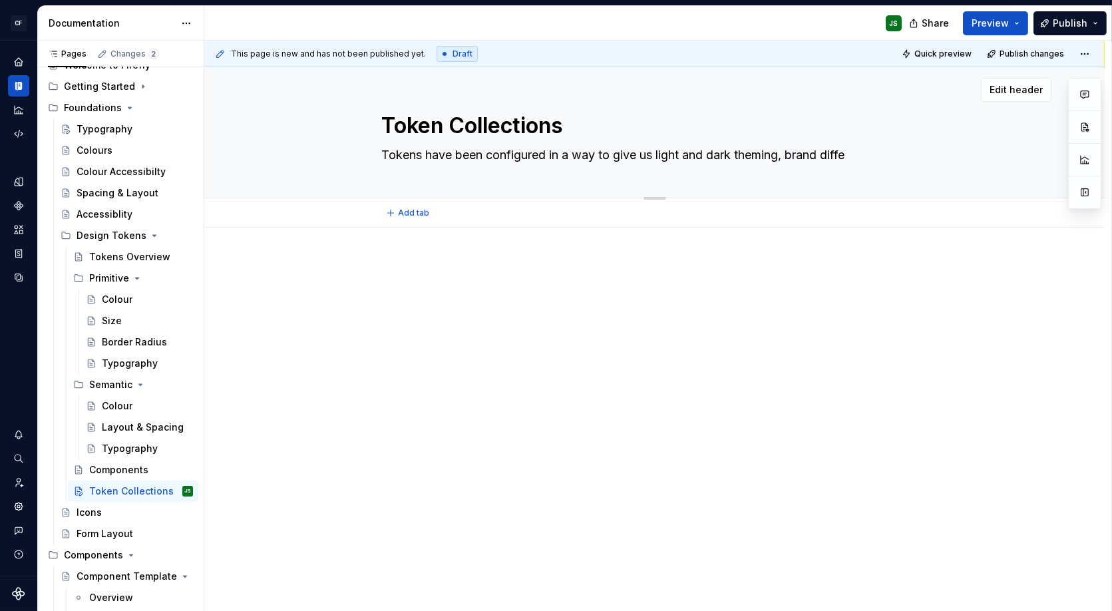
type textarea "Tokens have been configured in a way to give us light and dark theming, brand d…"
type textarea "*"
type textarea "Tokens have been configured in a way to give us light and dark theming, brand d…"
type textarea "*"
type textarea "Tokens have been configured in a way to give us light and dark theming, brand d…"
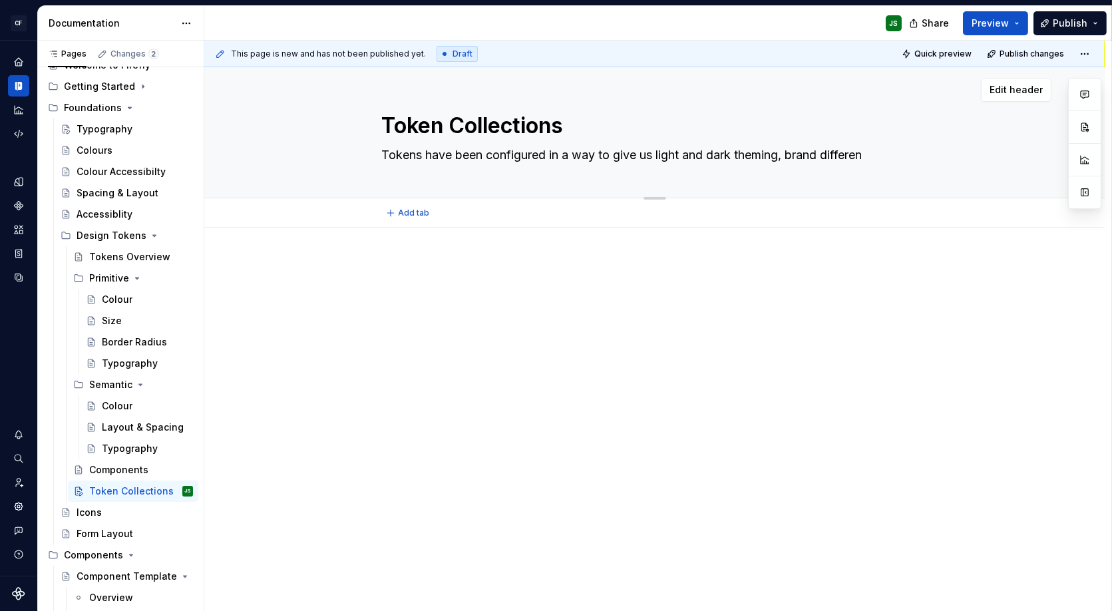
type textarea "*"
type textarea "Tokens have been configured in a way to give us light and dark theming, brand d…"
type textarea "*"
type textarea "Tokens have been configured in a way to give us light and dark theming, brand d…"
type textarea "*"
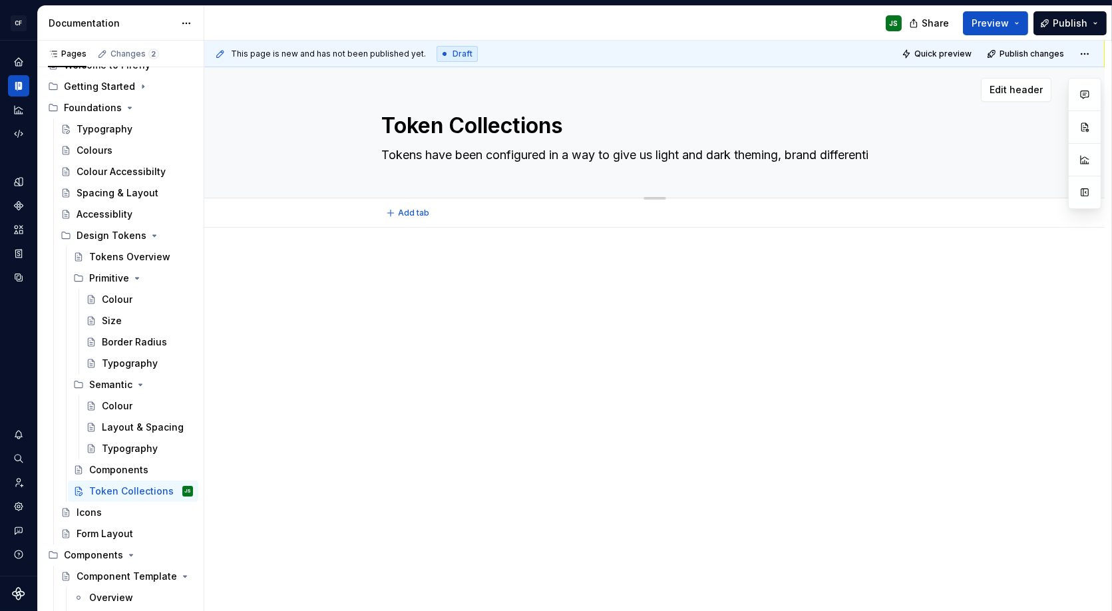
type textarea "Tokens have been configured in a way to give us light and dark theming, brand d…"
type textarea "*"
type textarea "Tokens have been configured in a way to give us light and dark theming, brand d…"
type textarea "*"
type textarea "Tokens have been configured in a way to give us light and dark theming, brand d…"
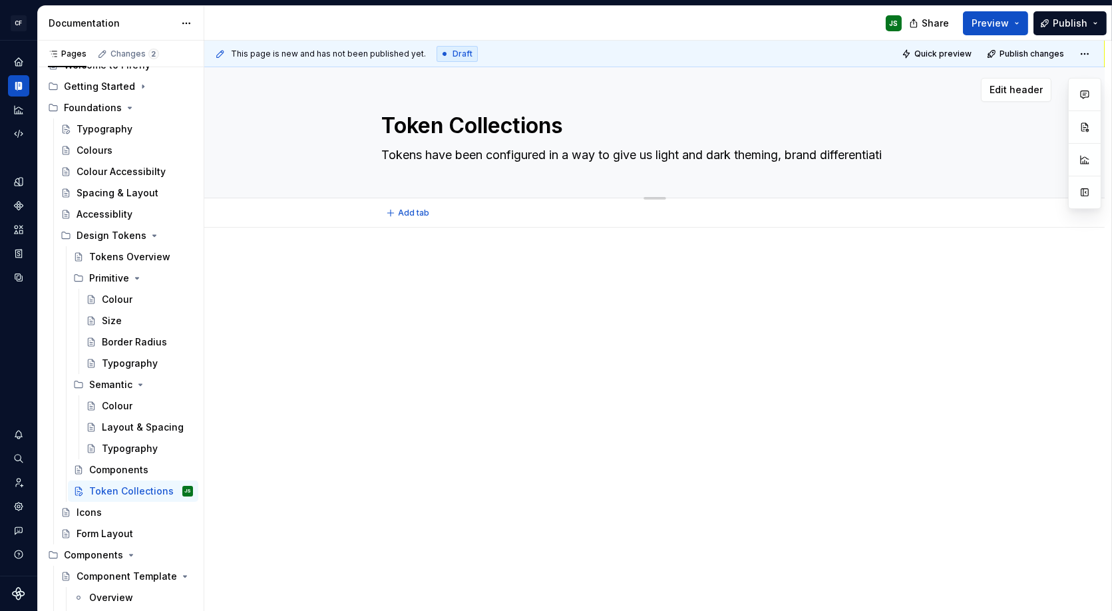
type textarea "*"
type textarea "Tokens have been configured in a way to give us light and dark theming, brand d…"
type textarea "*"
type textarea "Tokens have been configured in a way to give us light and dark theming, brand d…"
type textarea "*"
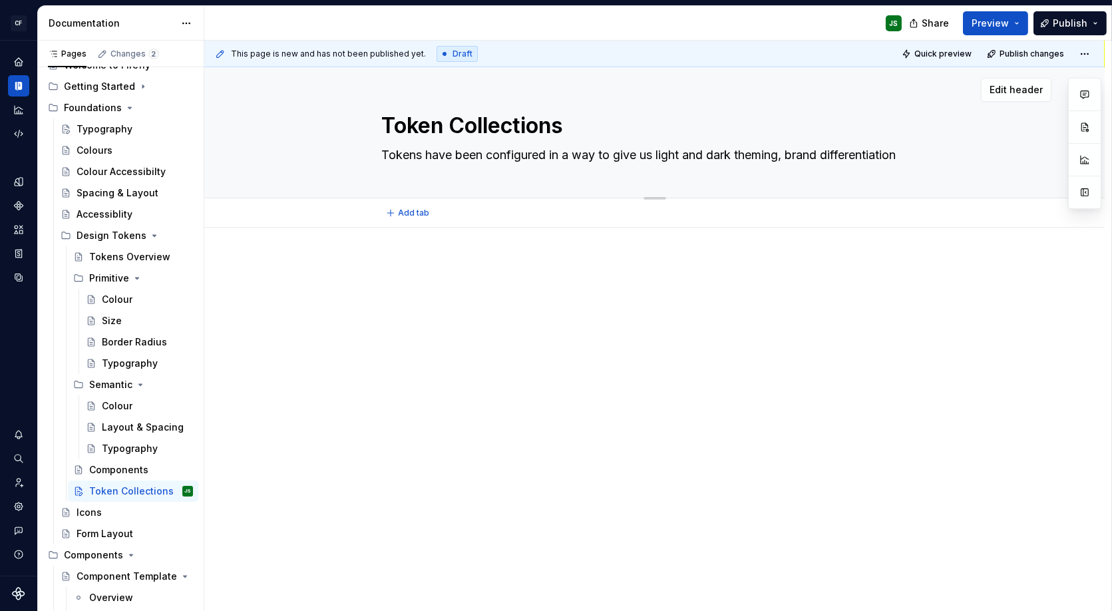
type textarea "Tokens have been configured in a way to give us light and dark theming, brand d…"
type textarea "*"
type textarea "Tokens have been configured in a way to give us light and dark theming, brand d…"
type textarea "*"
type textarea "Tokens have been configured in a way to give us light and dark theming, brand d…"
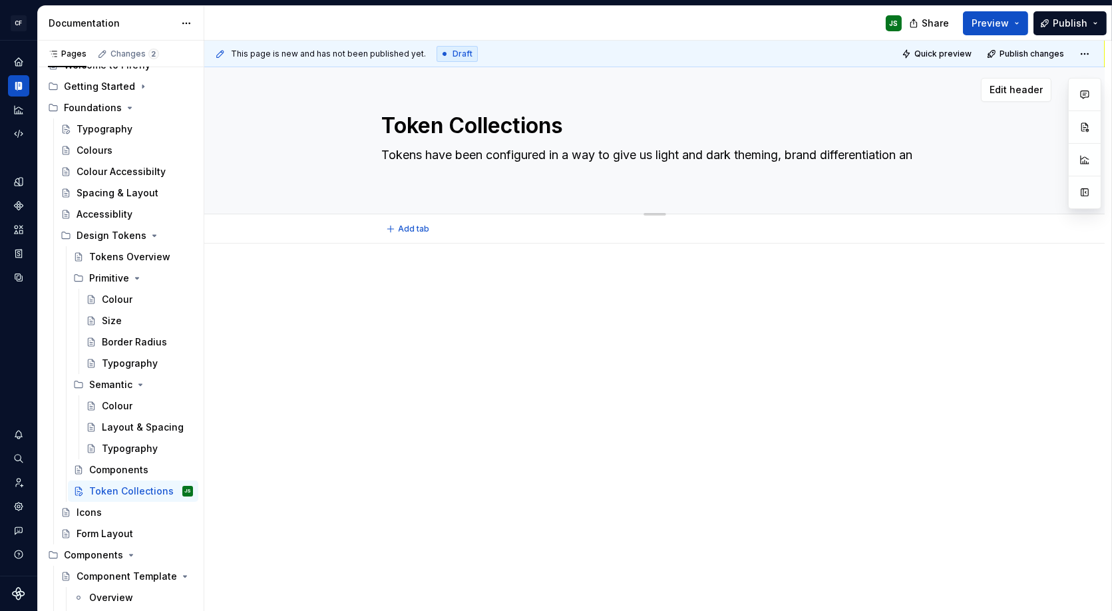
type textarea "*"
type textarea "Tokens have been configured in a way to give us light and dark theming, brand d…"
type textarea "*"
type textarea "Tokens have been configured in a way to give us light and dark theming, brand d…"
click at [403, 276] on p at bounding box center [655, 283] width 546 height 16
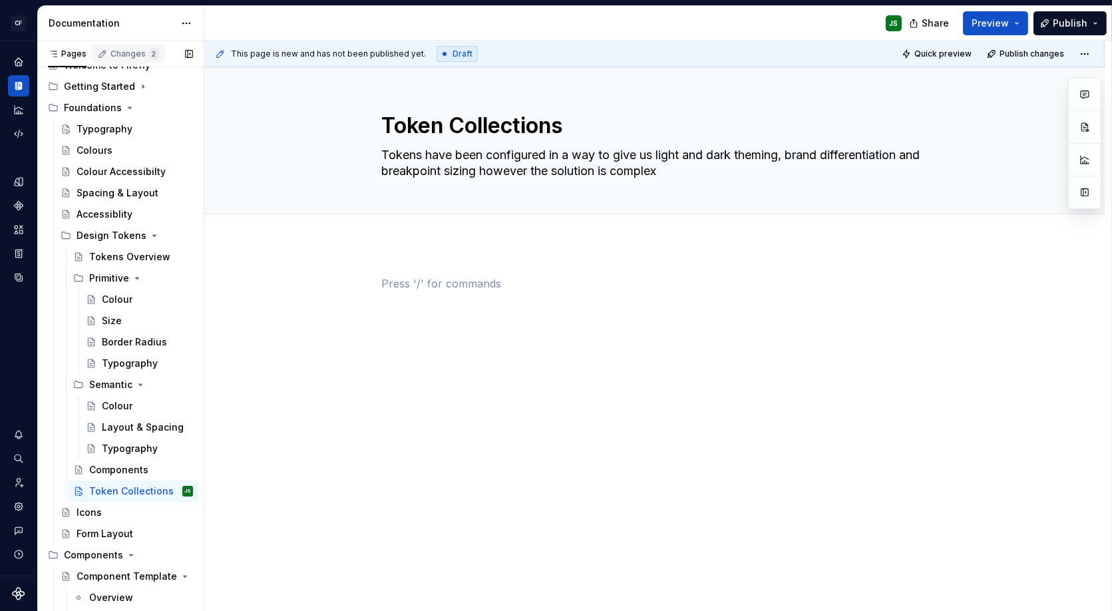
scroll to position [43, 0]
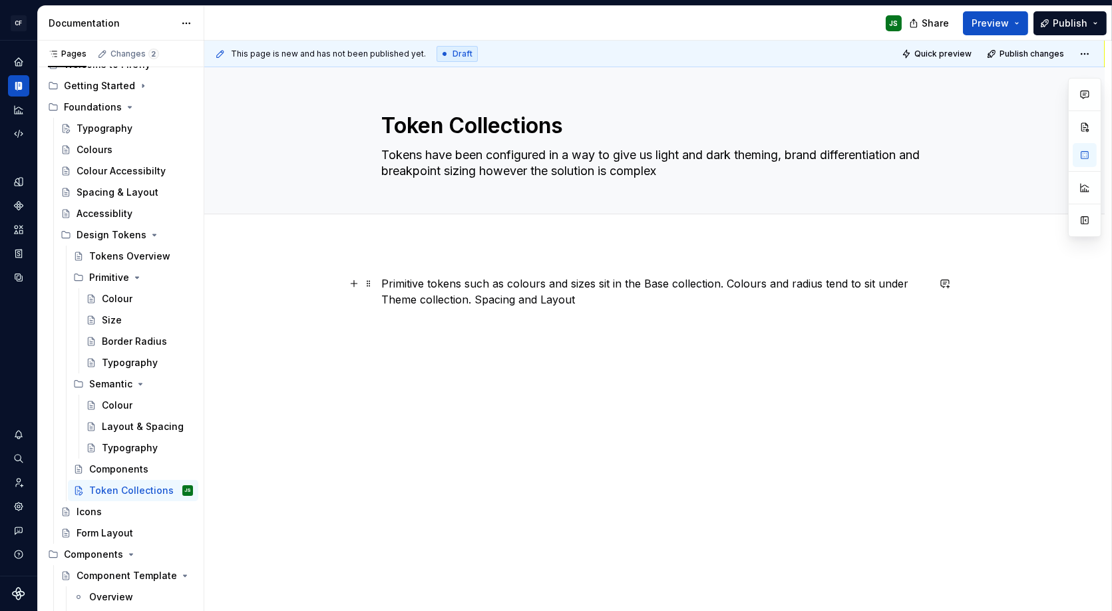
click at [479, 299] on p "Primitive tokens such as colours and sizes sit in the Base collection. Colours …" at bounding box center [655, 291] width 546 height 32
click at [536, 302] on p "Primitive tokens such as colours and sizes sit in the Base collection. Colours …" at bounding box center [655, 291] width 546 height 32
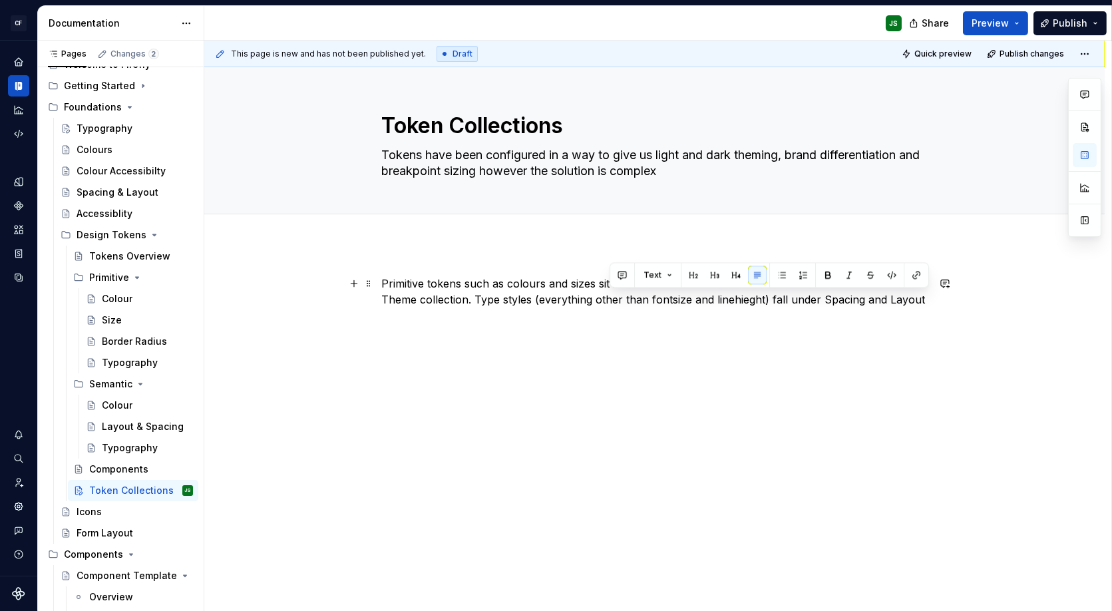
drag, startPoint x: 860, startPoint y: 296, endPoint x: 932, endPoint y: 295, distance: 72.5
click at [932, 295] on div "Primitive tokens such as colours and sizes sit in the Base collection. Colours …" at bounding box center [654, 384] width 900 height 281
click at [750, 301] on p "Primitive tokens such as colours and sizes sit in the Base collection. Colours …" at bounding box center [655, 299] width 546 height 48
click at [652, 301] on p "Primitive tokens such as colours and sizes sit in the Base collection. Colours …" at bounding box center [655, 299] width 546 height 48
click at [829, 281] on p "Primitive tokens such as colours and sizes sit in the Base collection. Colours …" at bounding box center [655, 299] width 546 height 48
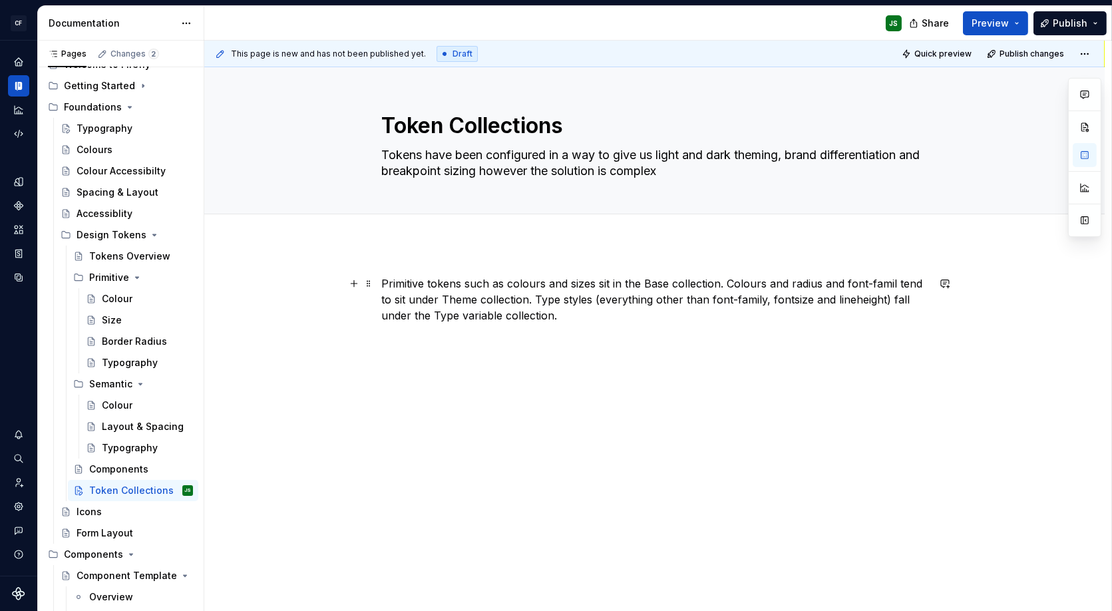
click at [578, 316] on p "Primitive tokens such as colours and sizes sit in the Base collection. Colours …" at bounding box center [655, 299] width 546 height 48
click at [480, 331] on p "Primitive tokens such as colours and sizes sit in the Base collection. Colours …" at bounding box center [655, 307] width 546 height 64
drag, startPoint x: 447, startPoint y: 329, endPoint x: 447, endPoint y: 337, distance: 8.0
click at [447, 331] on p "Primitive tokens such as colours and sizes sit in the Base collection. Colours …" at bounding box center [655, 307] width 546 height 64
drag, startPoint x: 904, startPoint y: 316, endPoint x: 903, endPoint y: 330, distance: 14.0
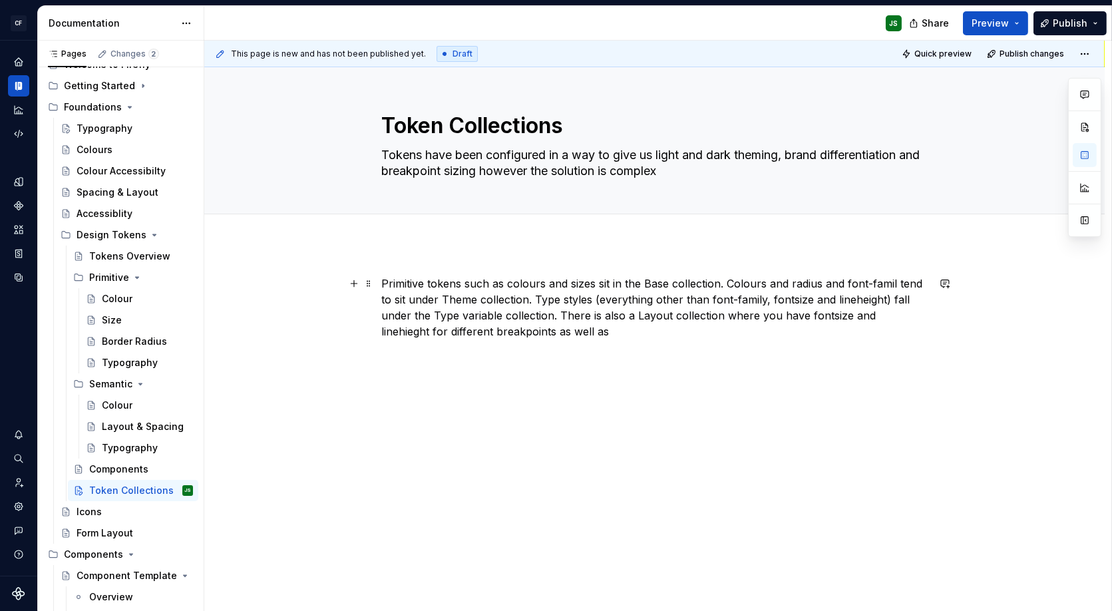
click at [903, 316] on p "Primitive tokens such as colours and sizes sit in the Base collection. Colours …" at bounding box center [655, 307] width 546 height 64
drag, startPoint x: 859, startPoint y: 297, endPoint x: 864, endPoint y: 313, distance: 16.0
click at [859, 298] on p "Primitive tokens such as colours and sizes sit in the Base collection. Colours …" at bounding box center [655, 307] width 546 height 64
click at [748, 322] on p "Primitive tokens such as colours and sizes sit in the Base collection. Colours …" at bounding box center [655, 307] width 546 height 64
click at [717, 328] on p "Primitive tokens such as colours and sizes sit in the Base collection. Colours …" at bounding box center [655, 307] width 546 height 64
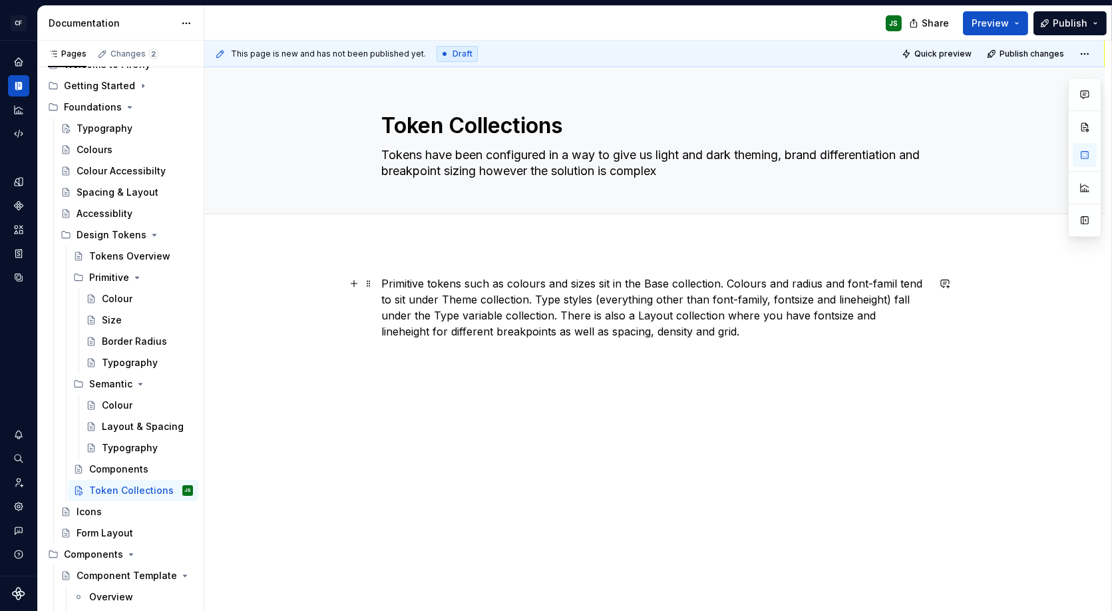
click at [567, 335] on p "Primitive tokens such as colours and sizes sit in the Base collection. Colours …" at bounding box center [655, 307] width 546 height 64
click at [807, 339] on div "Primitive tokens such as colours and sizes sit in the Base collection. Colours …" at bounding box center [655, 315] width 546 height 80
click at [796, 331] on p "Primitive tokens such as colours and sizes sit in the Base collection. Colours …" at bounding box center [655, 307] width 546 height 64
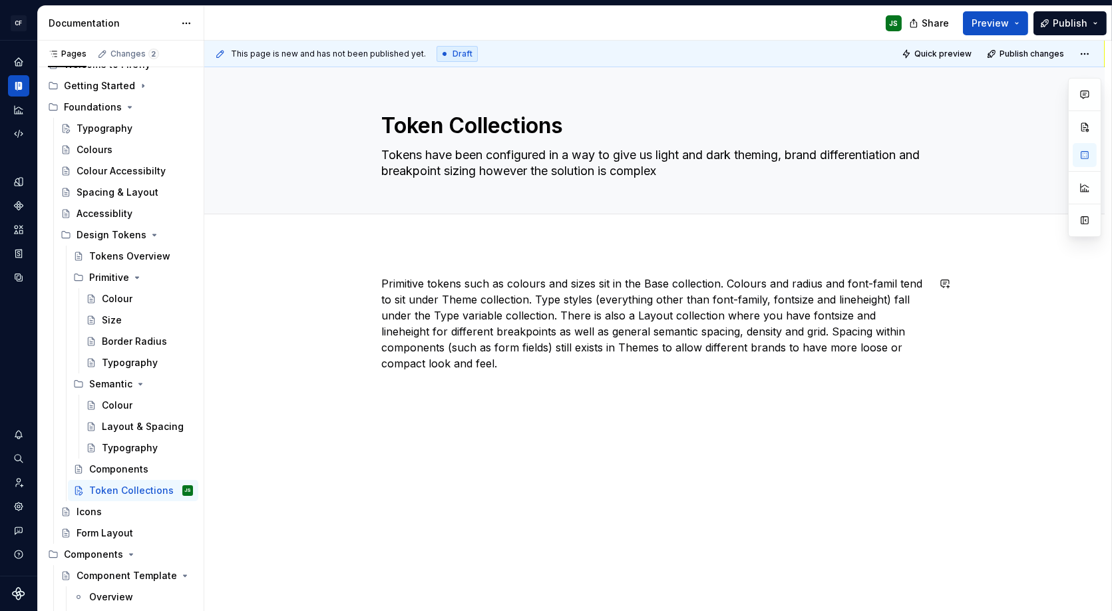
click at [683, 447] on div "This page is new and has not been published yet. Draft Quick preview Publish ch…" at bounding box center [657, 326] width 907 height 571
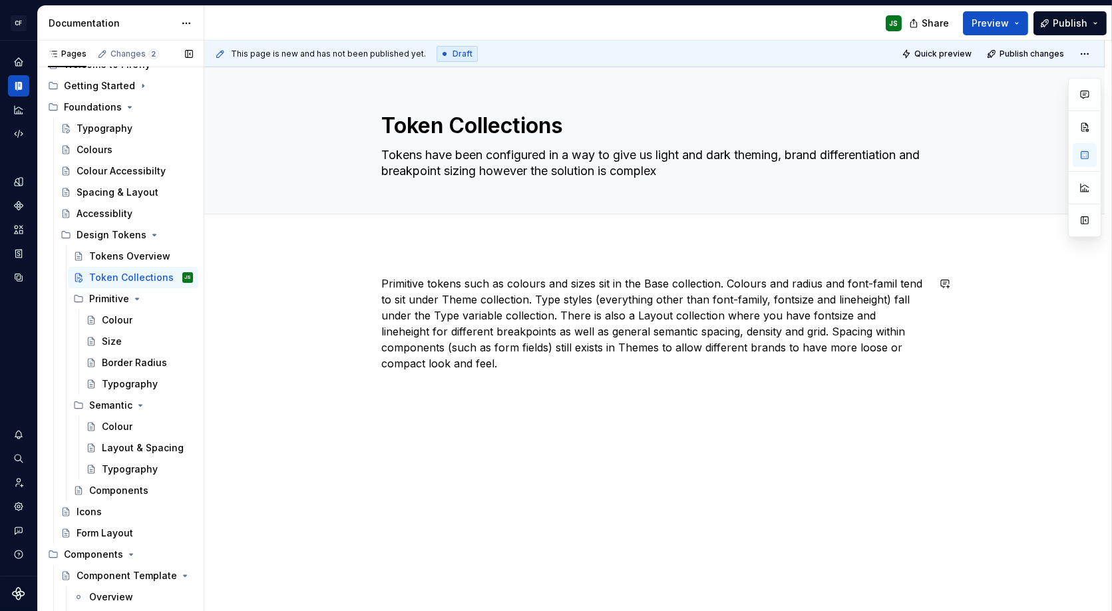
click at [826, 552] on div "This page is new and has not been published yet. Draft Quick preview Publish ch…" at bounding box center [657, 326] width 907 height 571
